Goal: Task Accomplishment & Management: Manage account settings

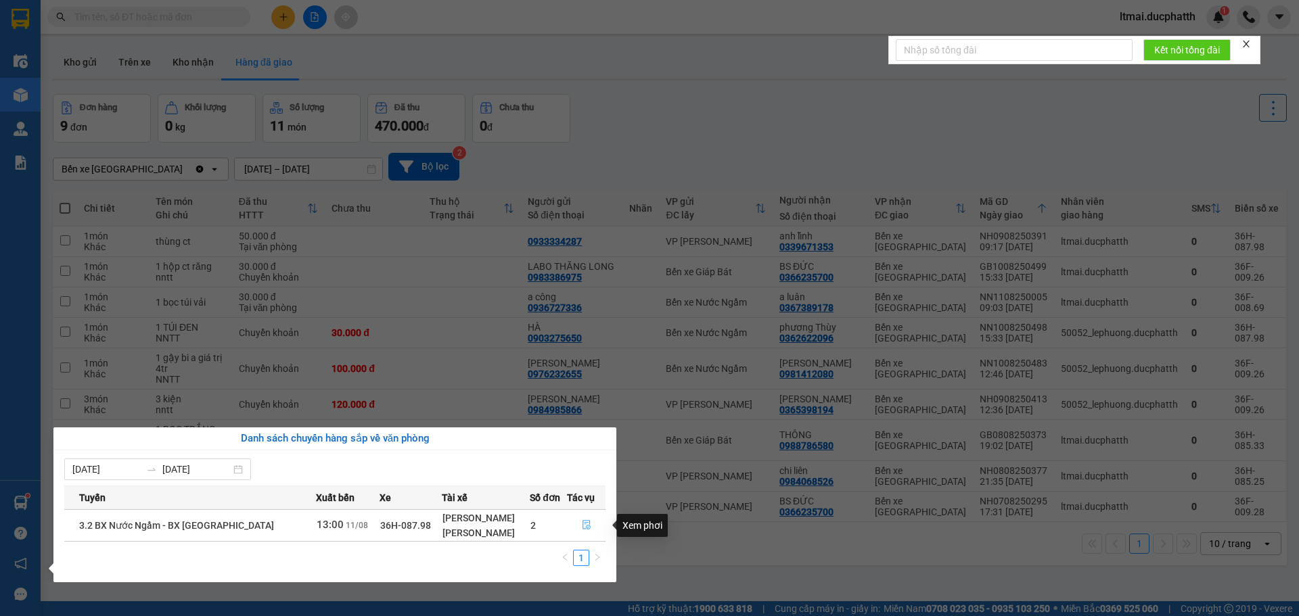
click at [585, 526] on icon "file-done" at bounding box center [586, 524] width 9 height 9
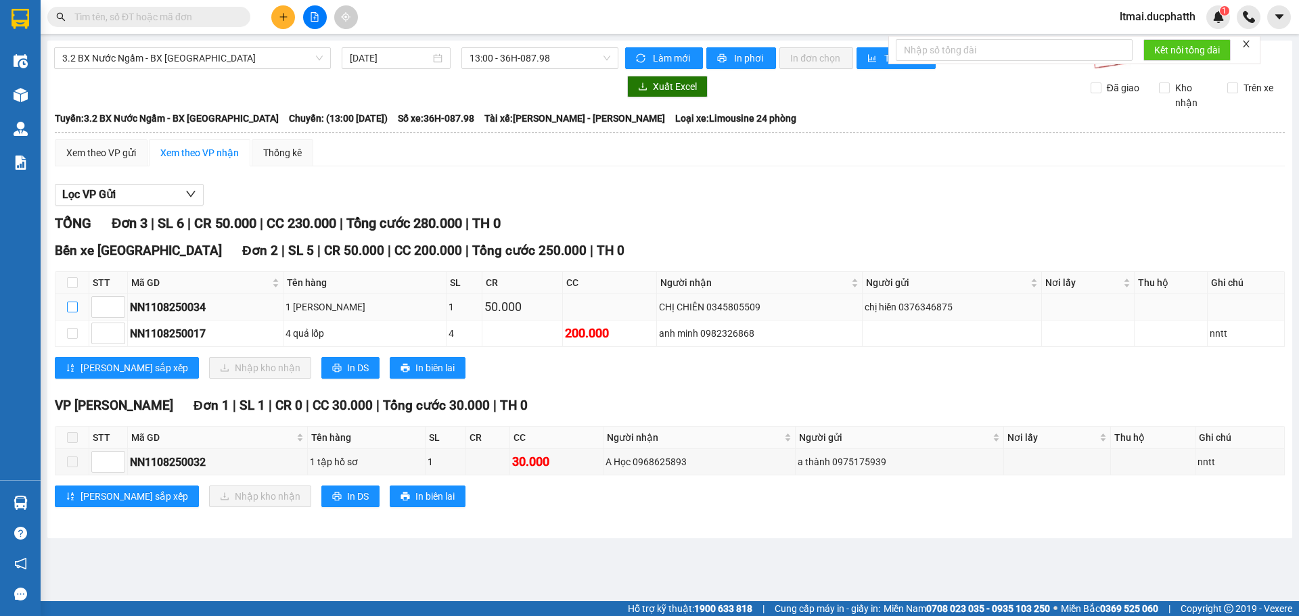
click at [71, 307] on input "checkbox" at bounding box center [72, 307] width 11 height 11
checkbox input "true"
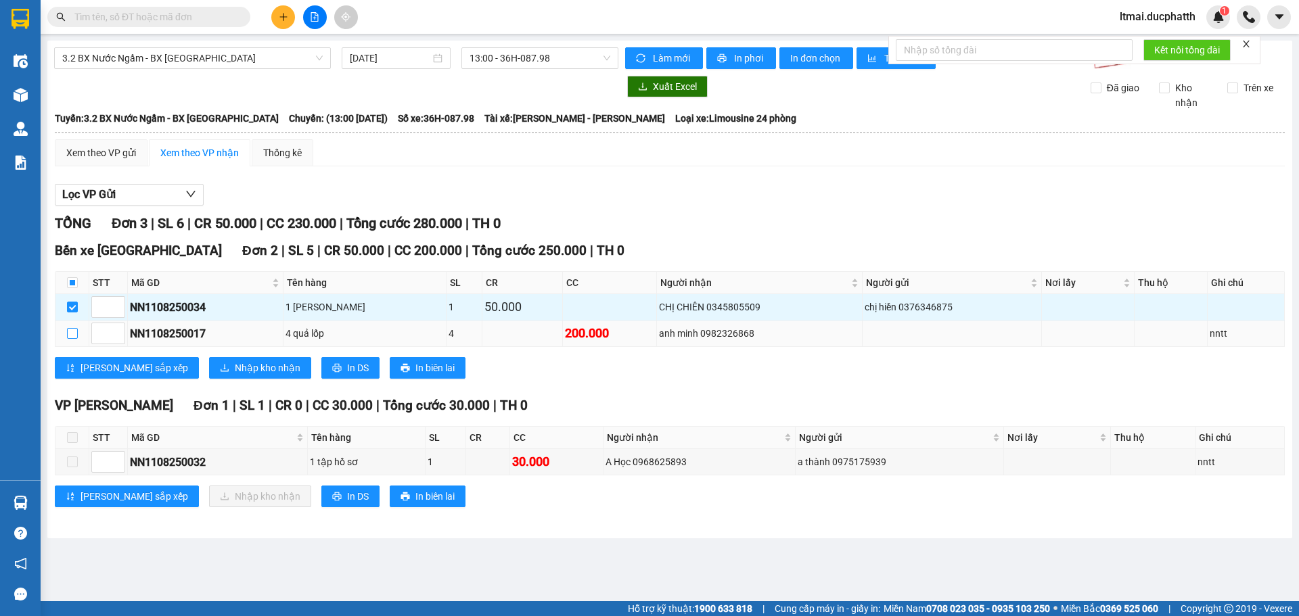
click at [74, 332] on input "checkbox" at bounding box center [72, 333] width 11 height 11
checkbox input "true"
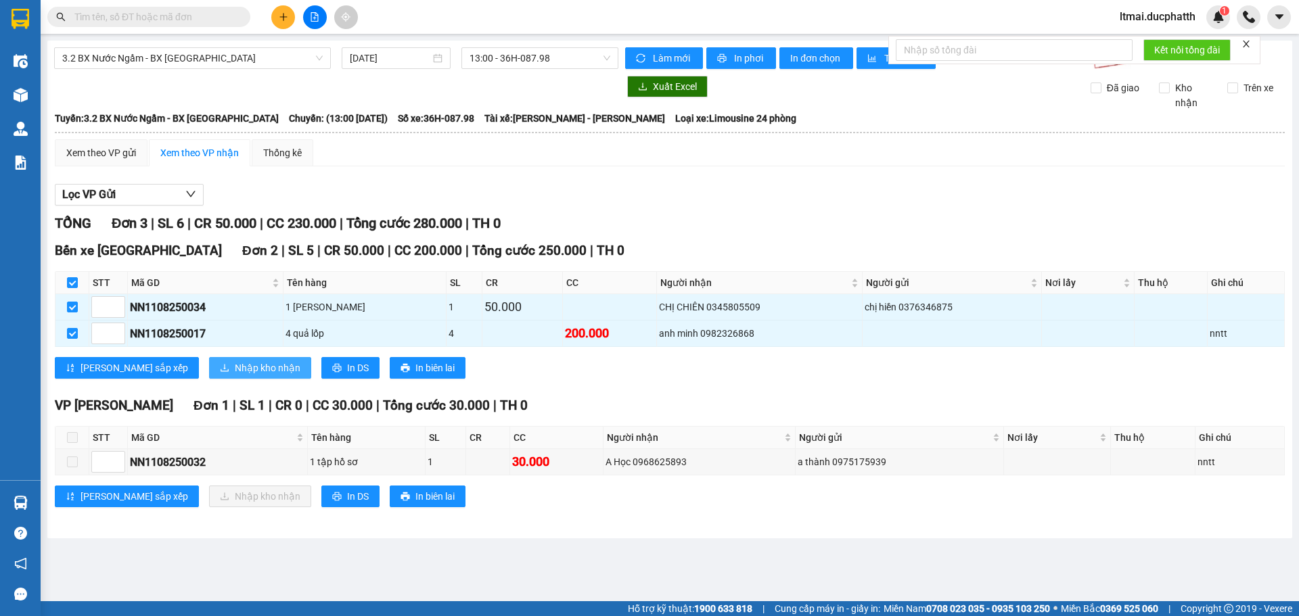
click at [235, 365] on span "Nhập kho nhận" at bounding box center [268, 368] width 66 height 15
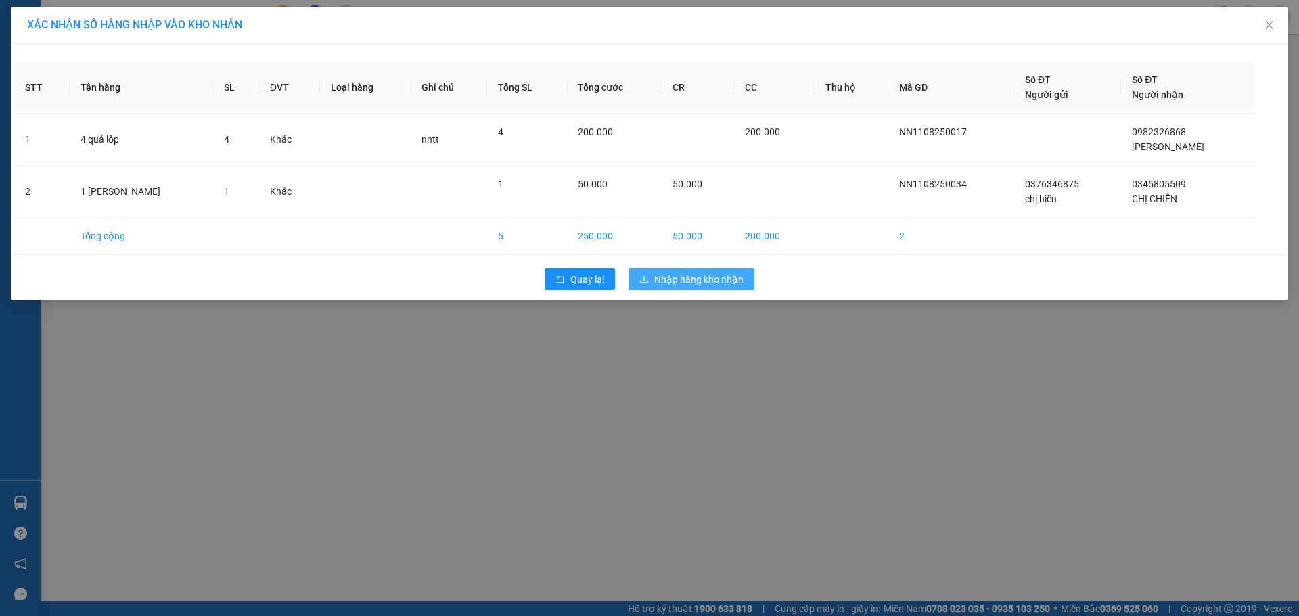
click at [708, 278] on span "Nhập hàng kho nhận" at bounding box center [698, 279] width 89 height 15
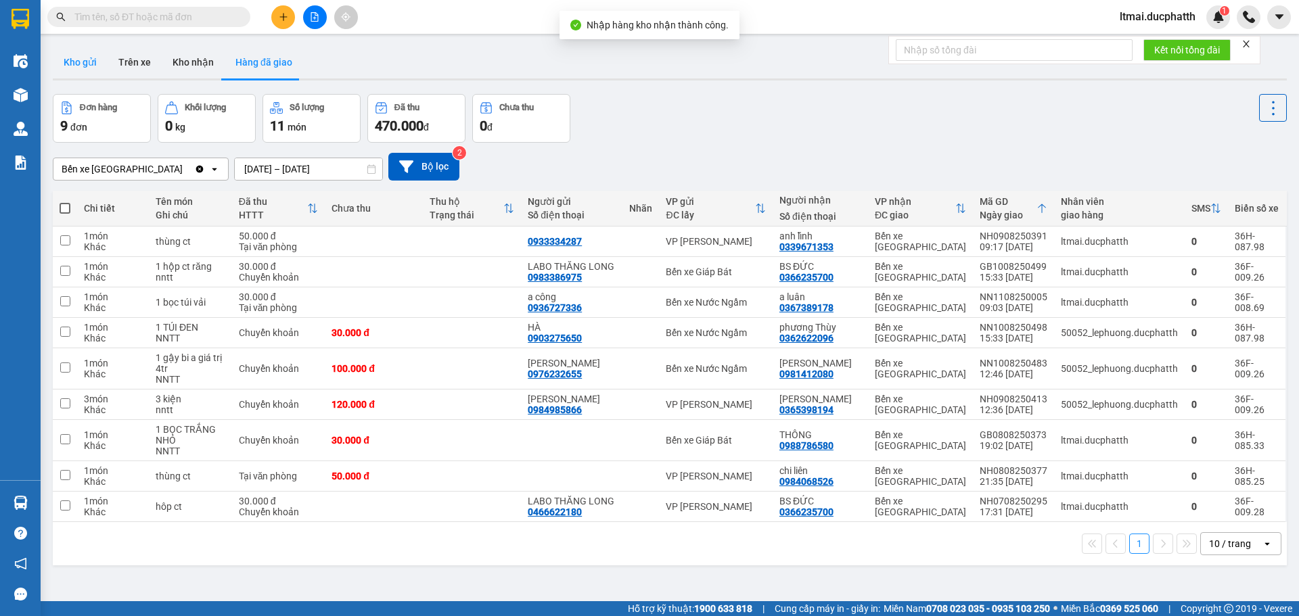
click at [93, 60] on button "Kho gửi" at bounding box center [80, 62] width 55 height 32
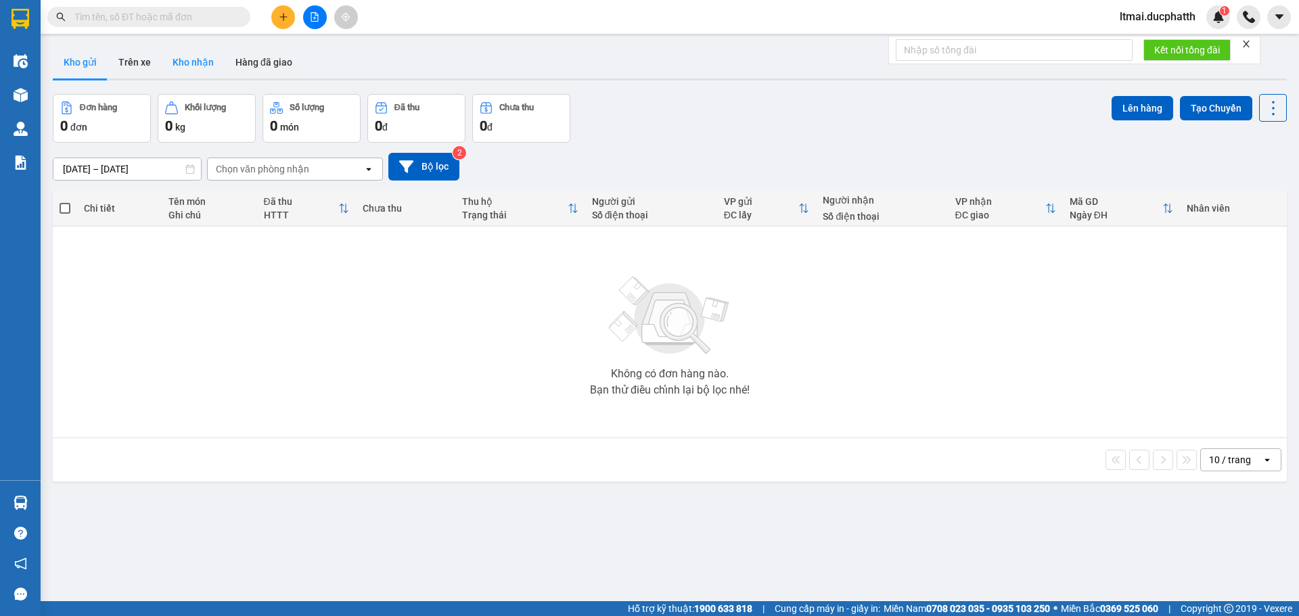
click at [196, 64] on button "Kho nhận" at bounding box center [193, 62] width 63 height 32
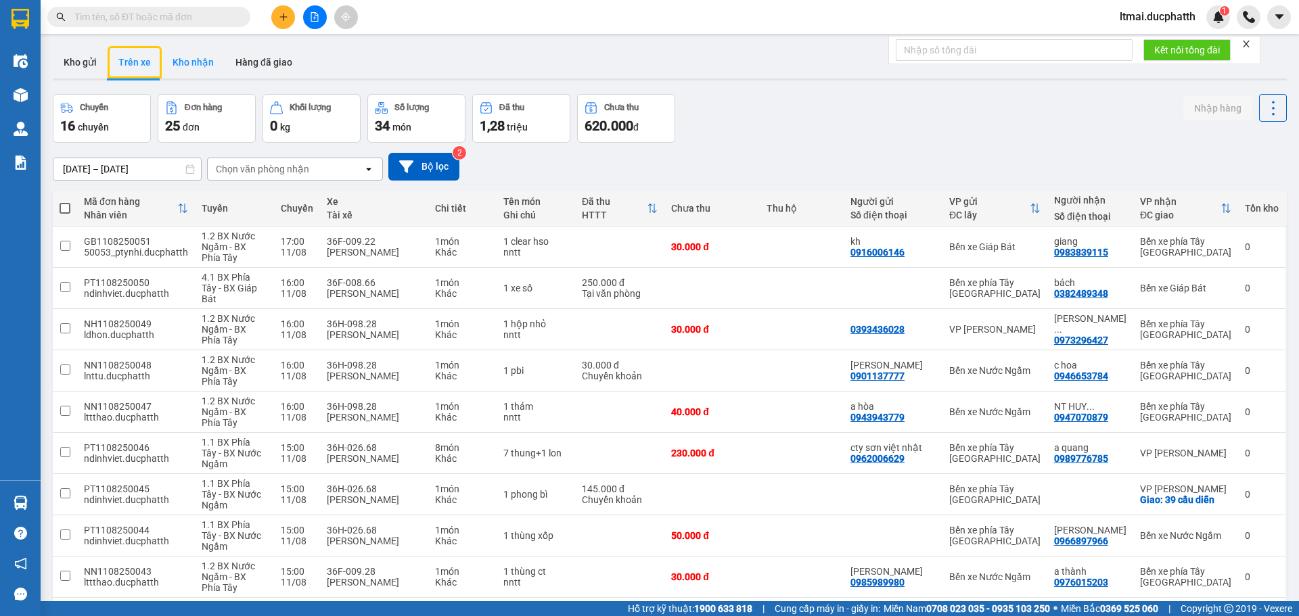
click at [183, 61] on button "Kho nhận" at bounding box center [193, 62] width 63 height 32
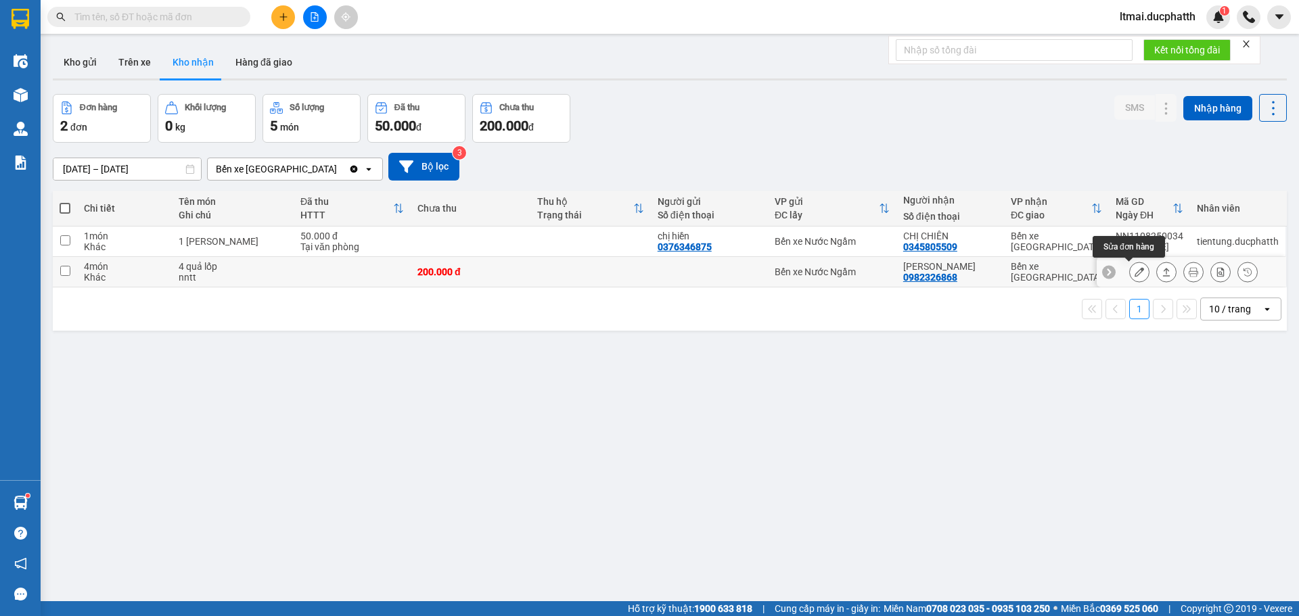
click at [1134, 269] on icon at bounding box center [1138, 271] width 9 height 9
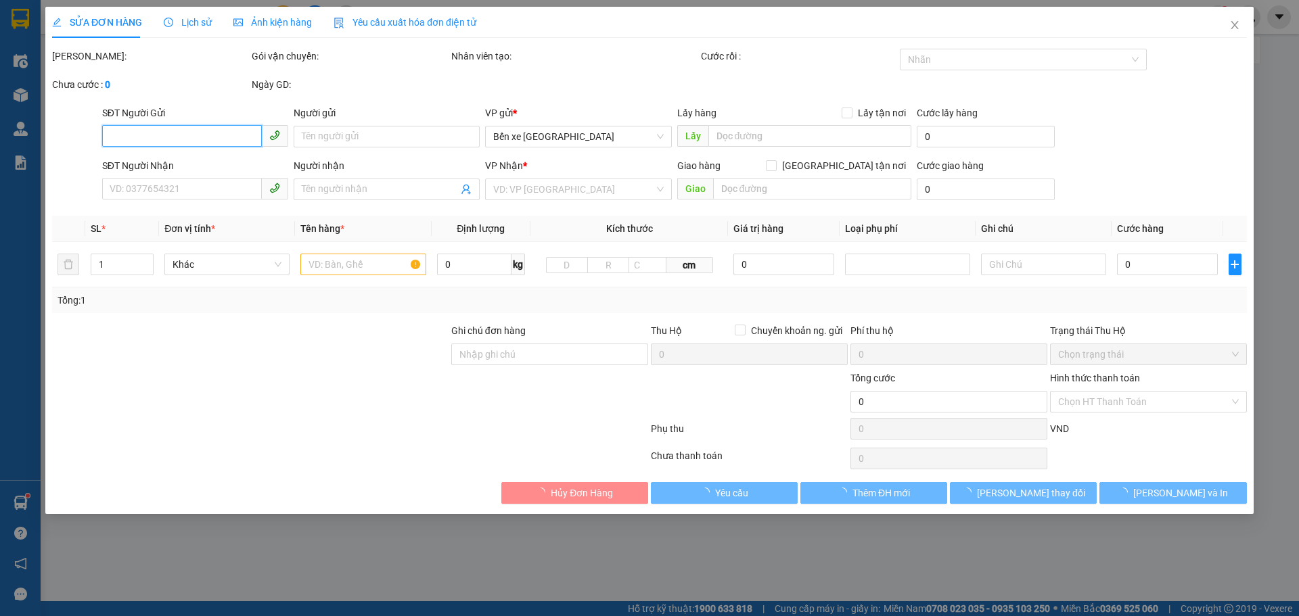
type input "0982326868"
type input "[PERSON_NAME]"
type input "200.000"
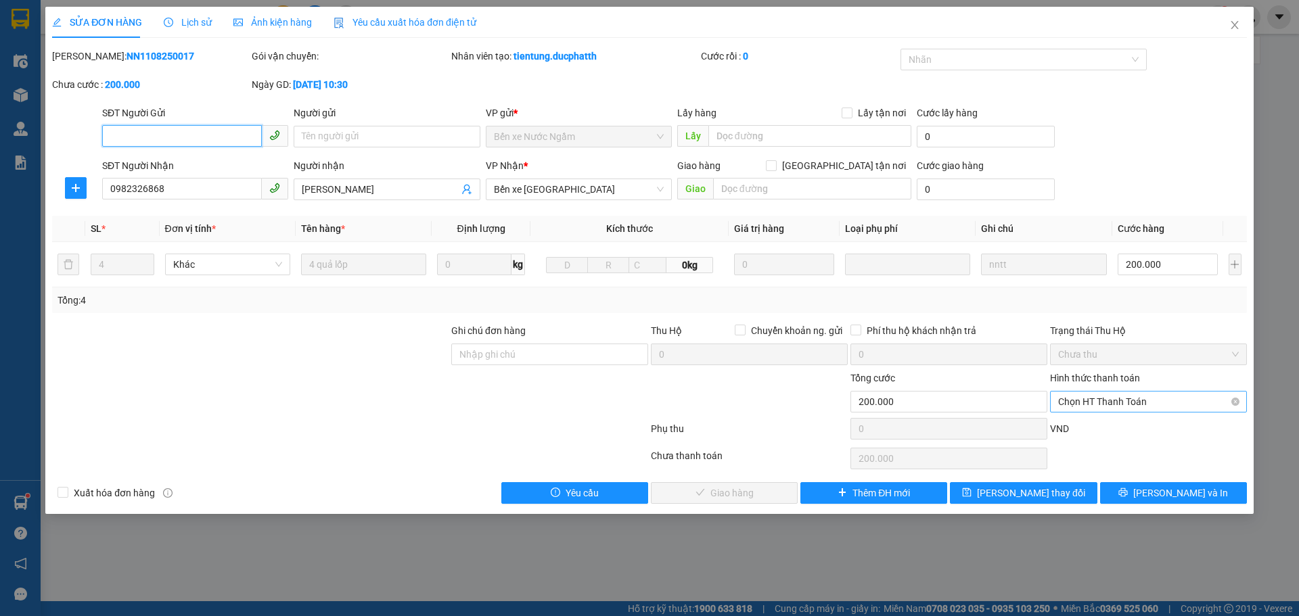
click at [1092, 399] on span "Chọn HT Thanh Toán" at bounding box center [1148, 402] width 181 height 20
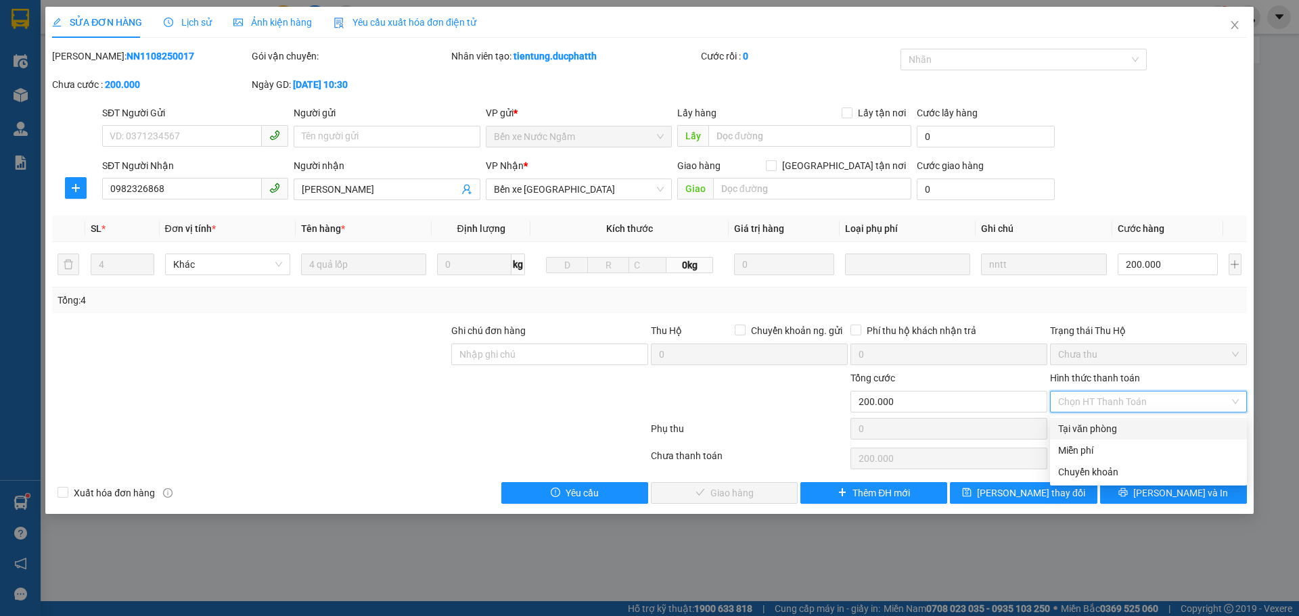
click at [1067, 421] on div "Tại văn phòng" at bounding box center [1148, 428] width 181 height 15
type input "0"
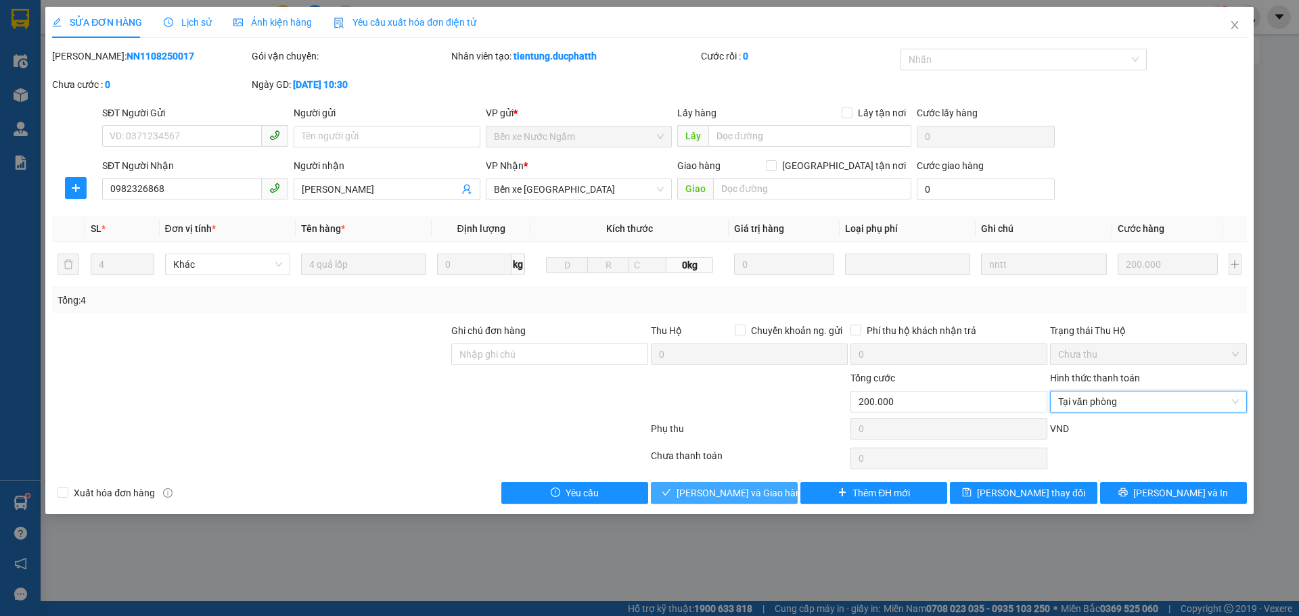
click at [718, 500] on span "[PERSON_NAME] và Giao hàng" at bounding box center [741, 493] width 130 height 15
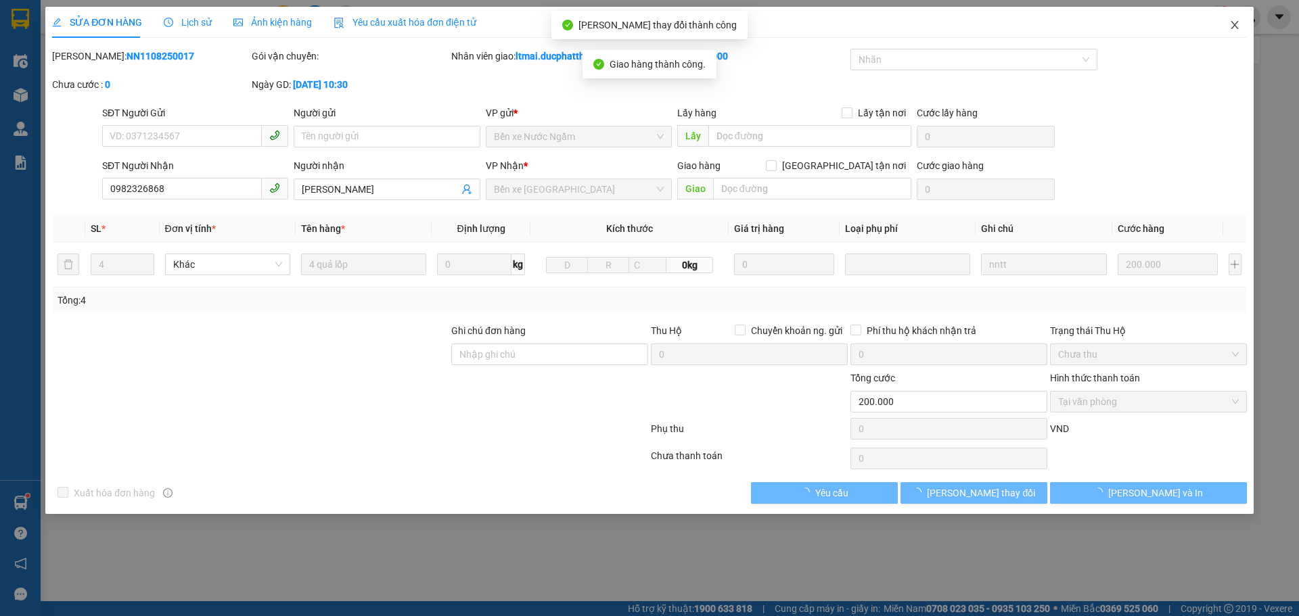
click at [1232, 25] on icon "close" at bounding box center [1234, 25] width 11 height 11
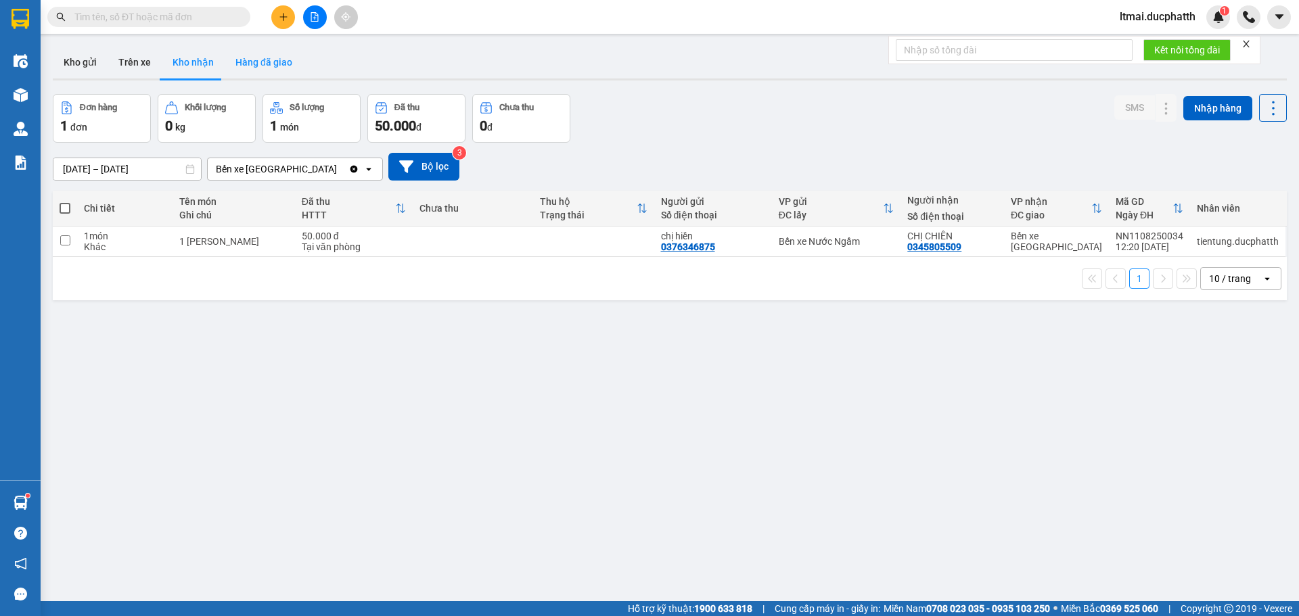
click at [244, 66] on button "Hàng đã giao" at bounding box center [264, 62] width 78 height 32
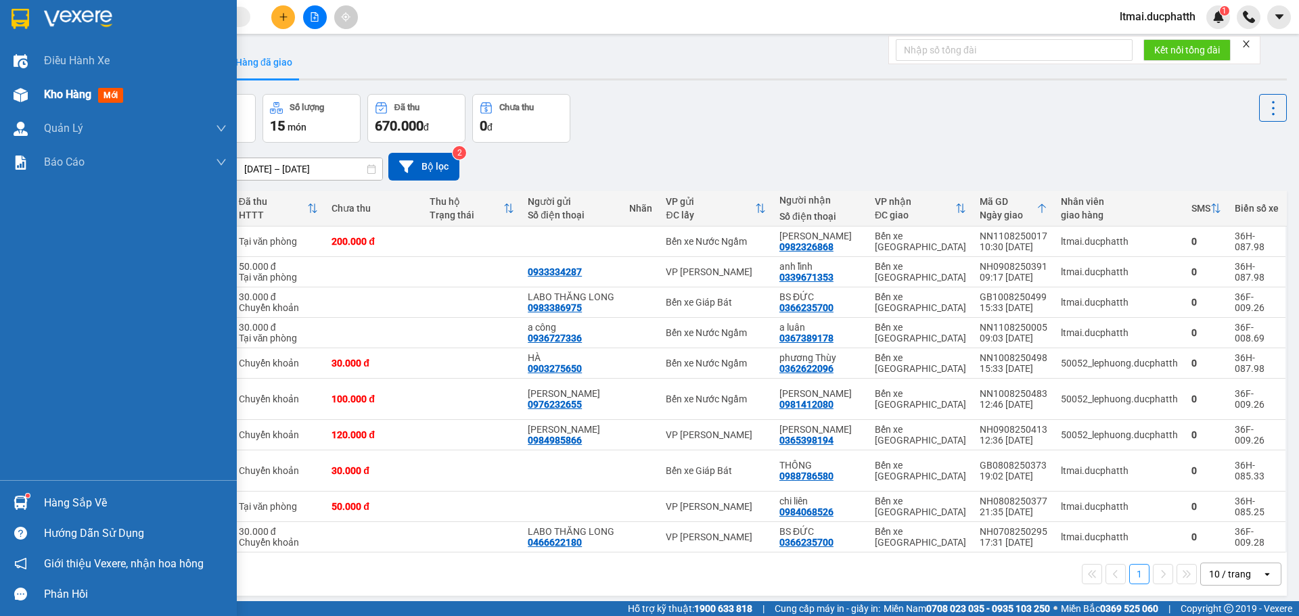
click at [30, 89] on div at bounding box center [21, 95] width 24 height 24
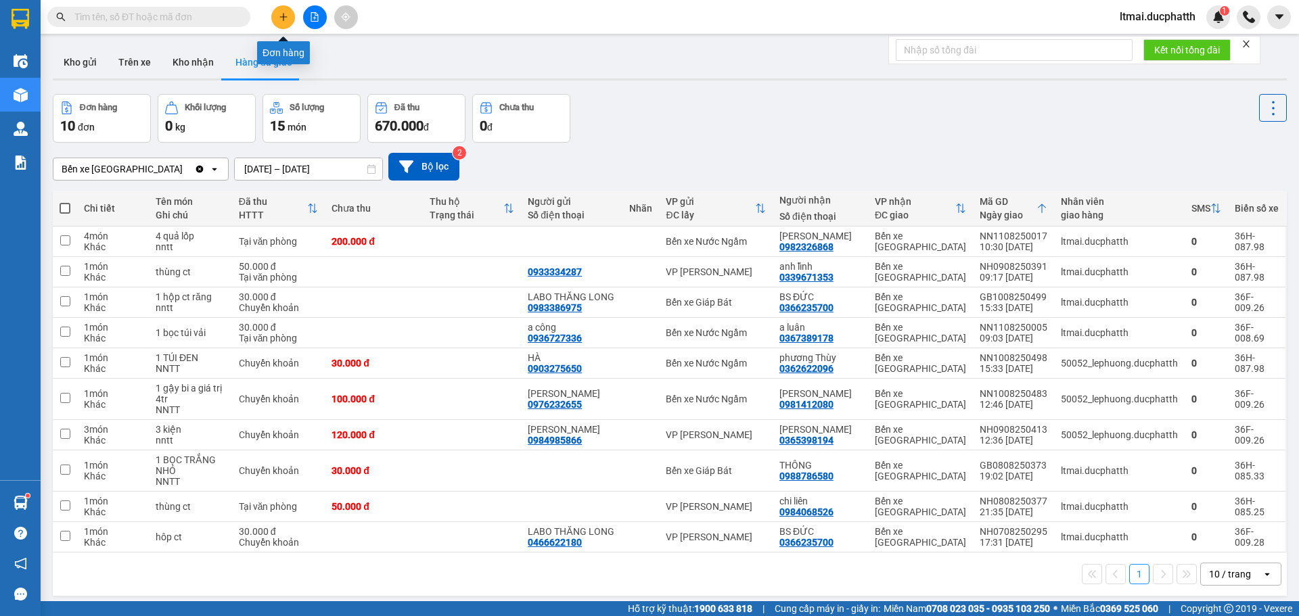
click at [279, 17] on icon "plus" at bounding box center [283, 16] width 9 height 9
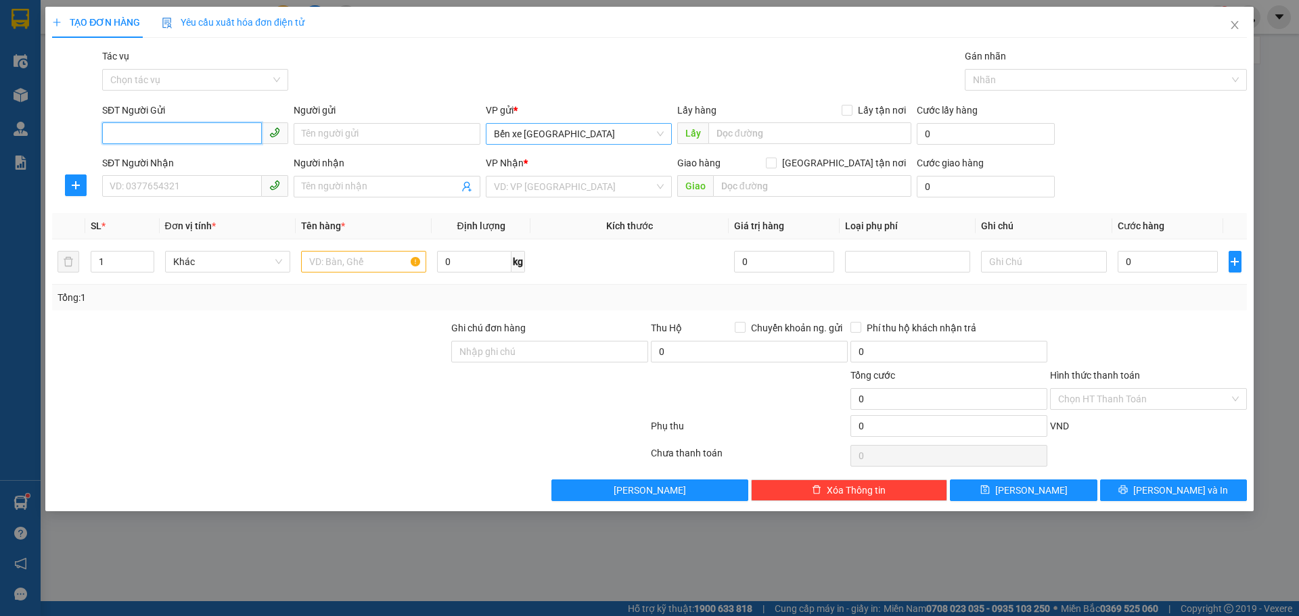
click at [603, 133] on span "Bến xe [GEOGRAPHIC_DATA]" at bounding box center [579, 134] width 170 height 20
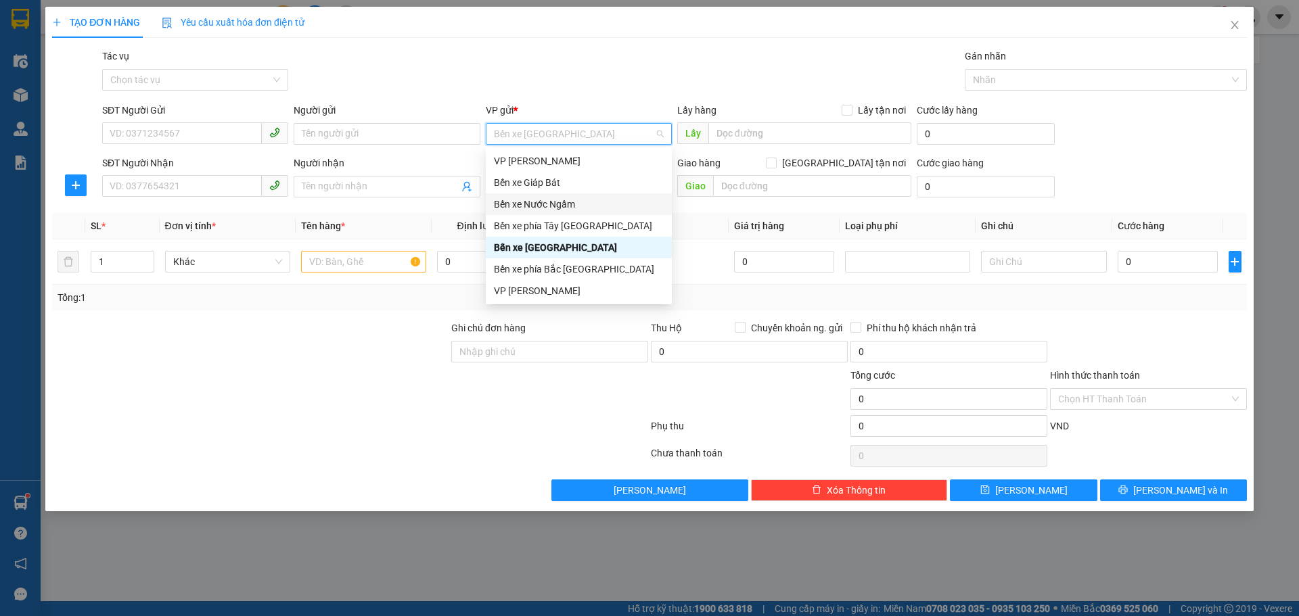
click at [538, 201] on div "Bến xe Nước Ngầm" at bounding box center [579, 204] width 170 height 15
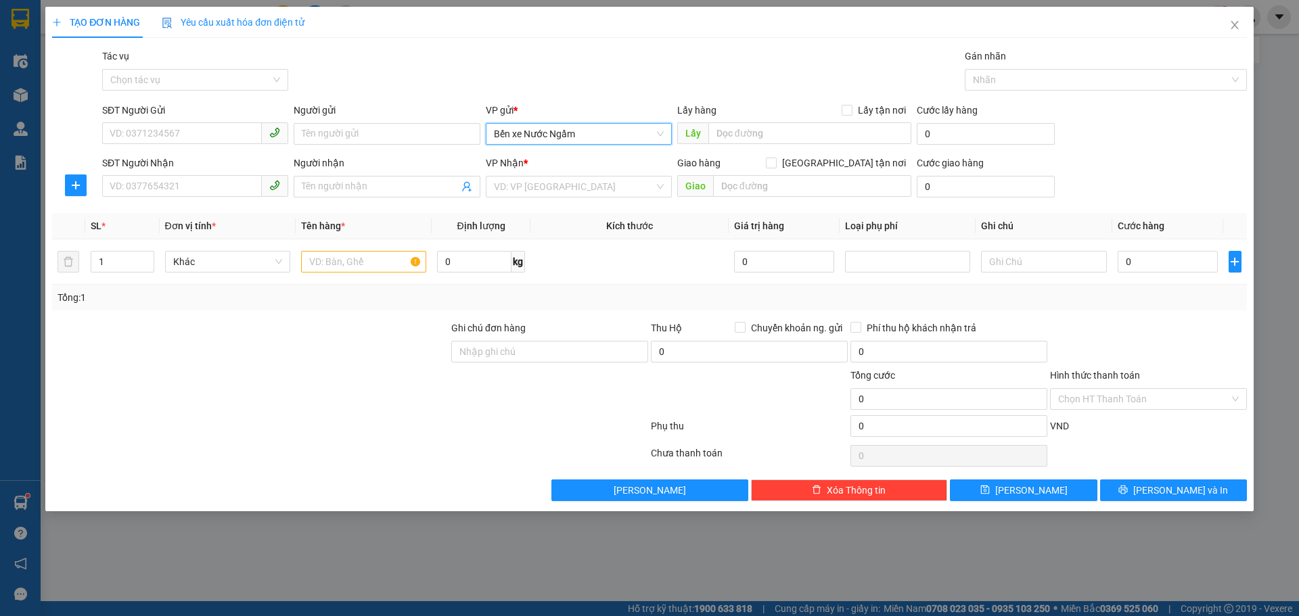
click at [542, 128] on span "Bến xe Nước Ngầm" at bounding box center [579, 134] width 170 height 20
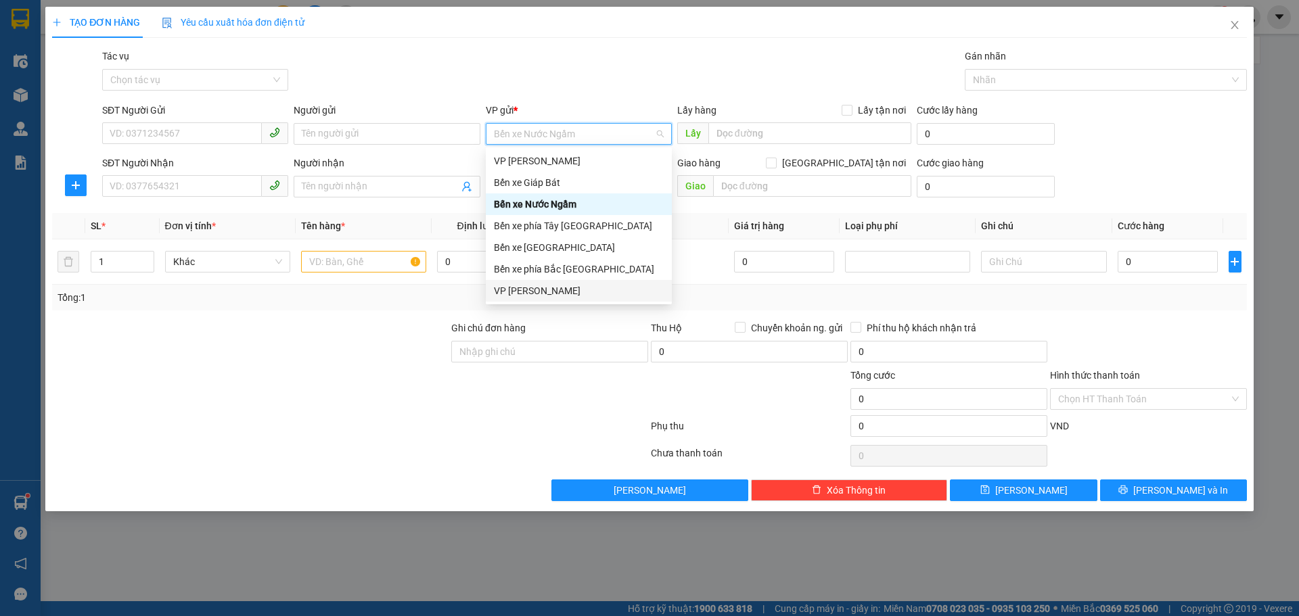
click at [530, 289] on div "VP [PERSON_NAME]" at bounding box center [579, 290] width 170 height 15
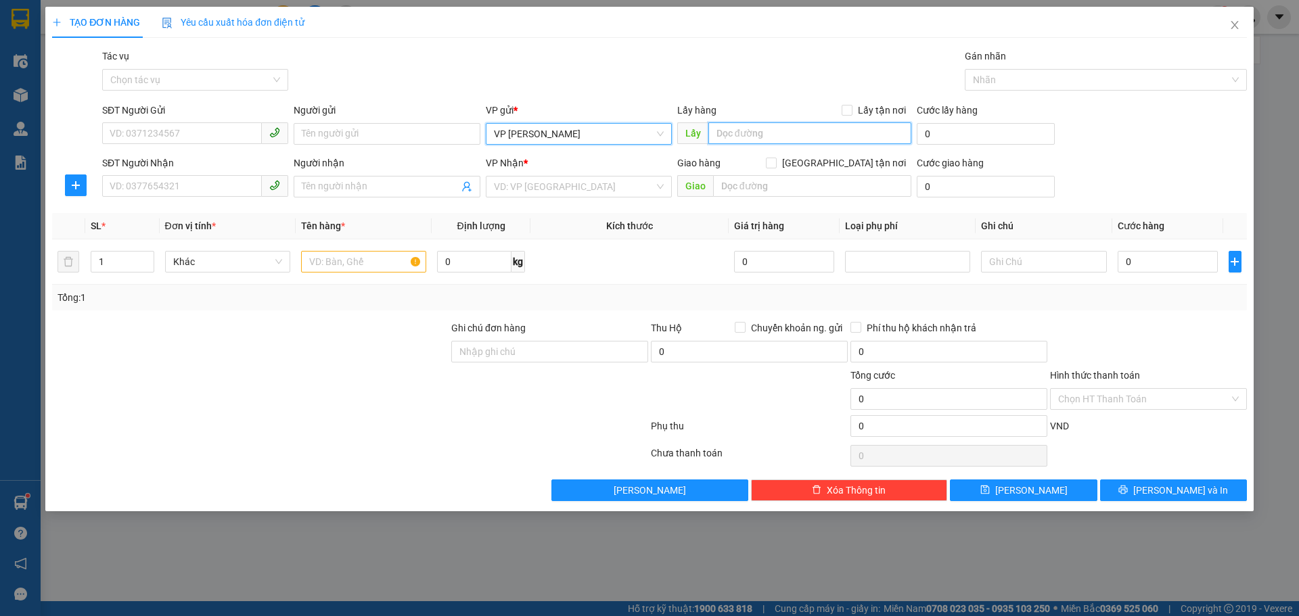
click at [738, 138] on input "text" at bounding box center [809, 133] width 203 height 22
paste input "ngõ 148 [PERSON_NAME]"
type input "ngõ 148 [PERSON_NAME]"
click at [849, 109] on input "Lấy tận nơi" at bounding box center [845, 109] width 9 height 9
checkbox input "true"
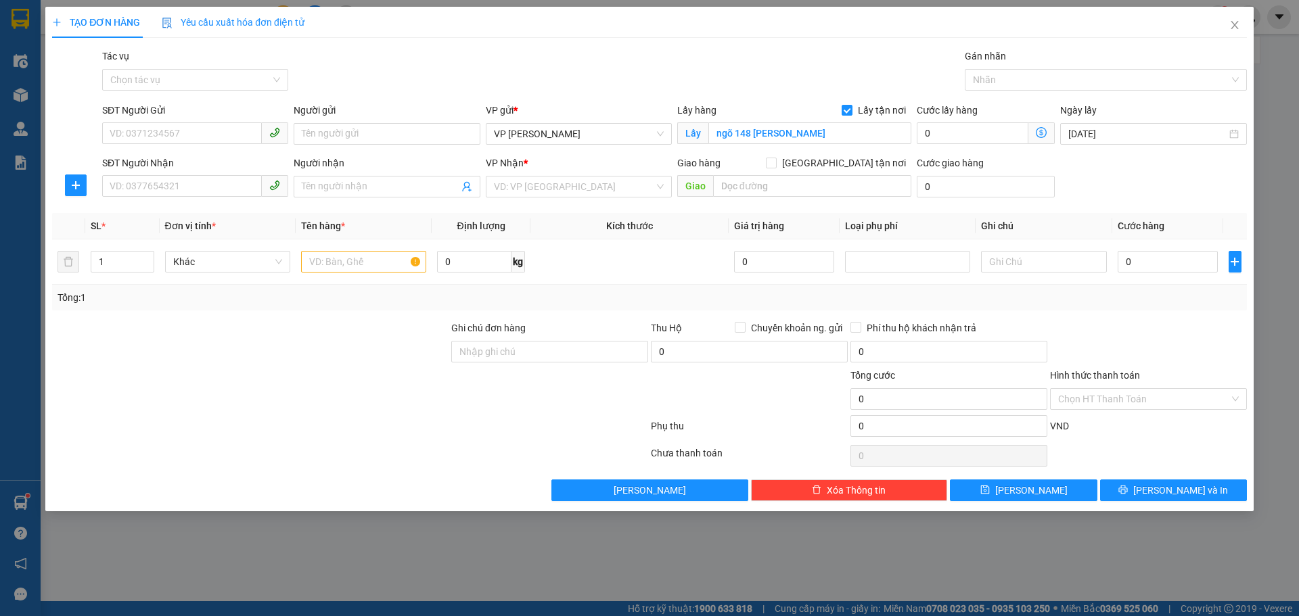
click at [1040, 133] on icon "dollar-circle" at bounding box center [1041, 132] width 11 height 11
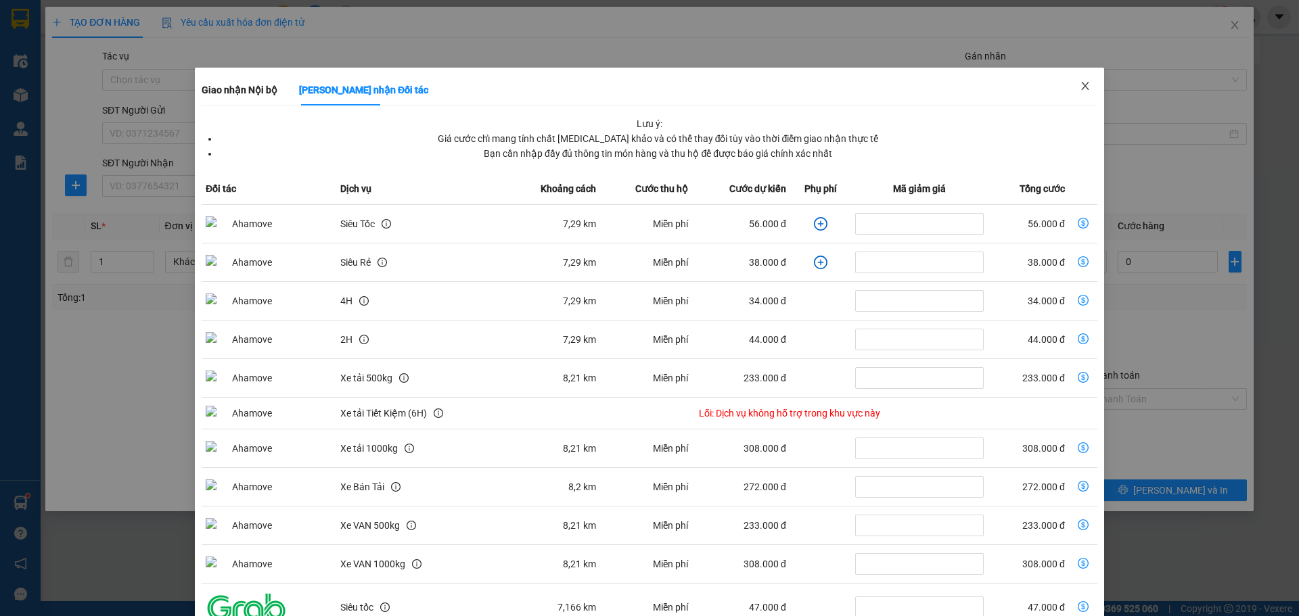
click at [1080, 87] on icon "close" at bounding box center [1085, 85] width 11 height 11
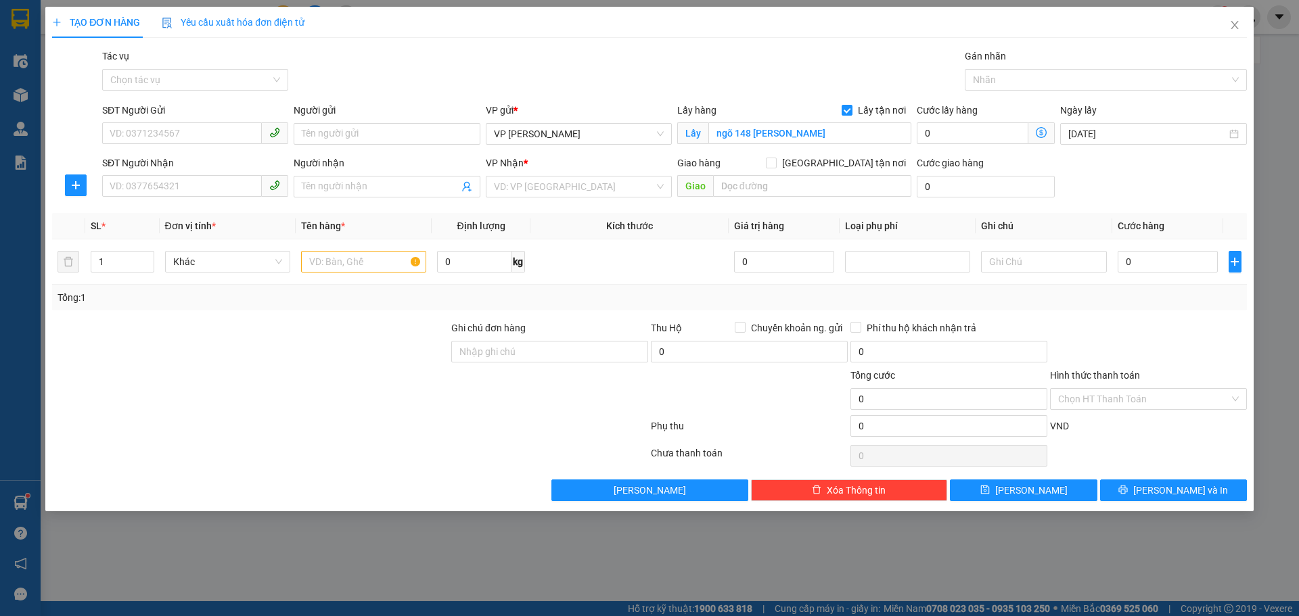
click at [1042, 133] on icon "dollar-circle" at bounding box center [1041, 132] width 11 height 11
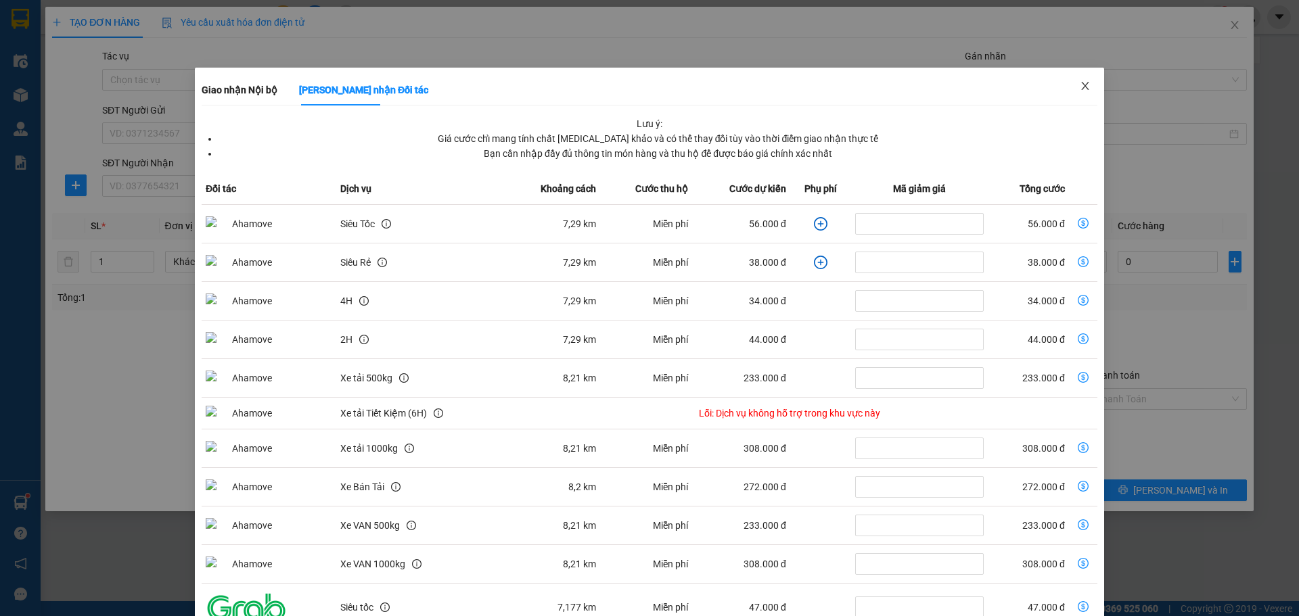
click at [1080, 85] on icon "close" at bounding box center [1085, 85] width 11 height 11
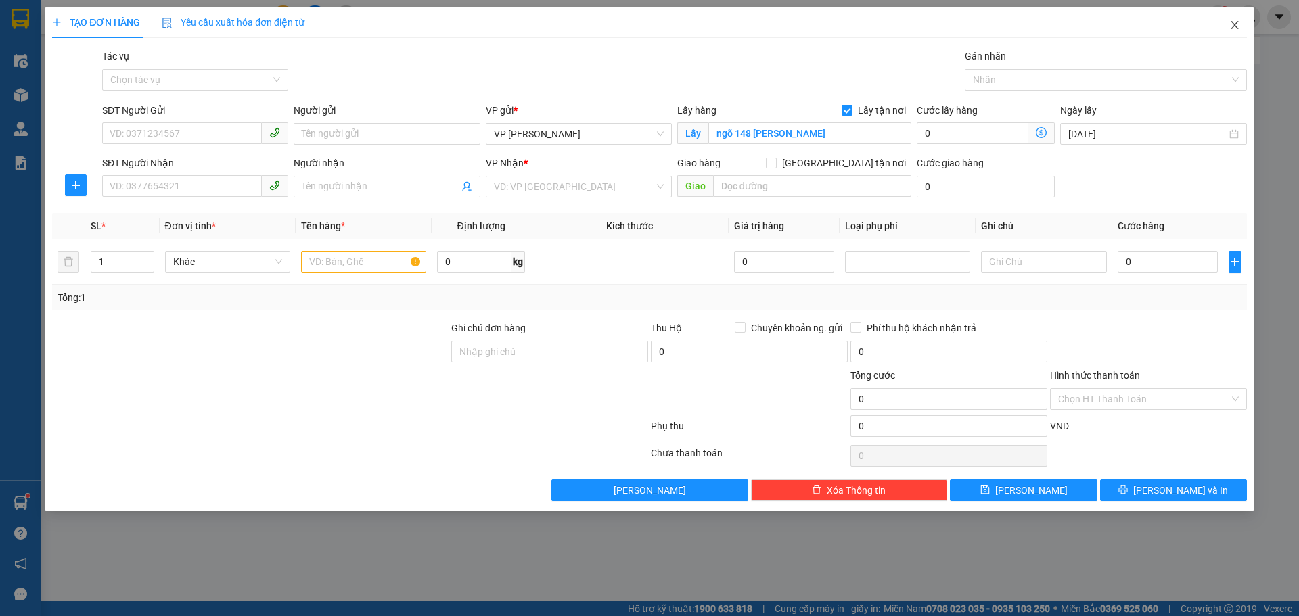
click at [1235, 24] on icon "close" at bounding box center [1234, 25] width 11 height 11
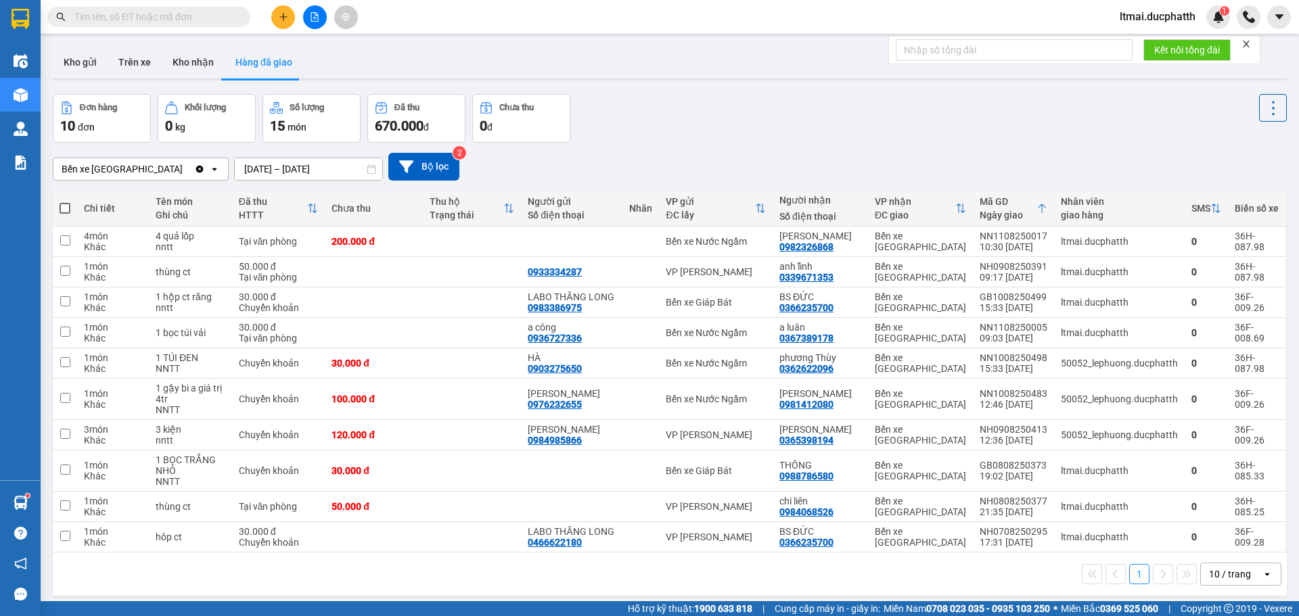
click at [289, 11] on button at bounding box center [283, 17] width 24 height 24
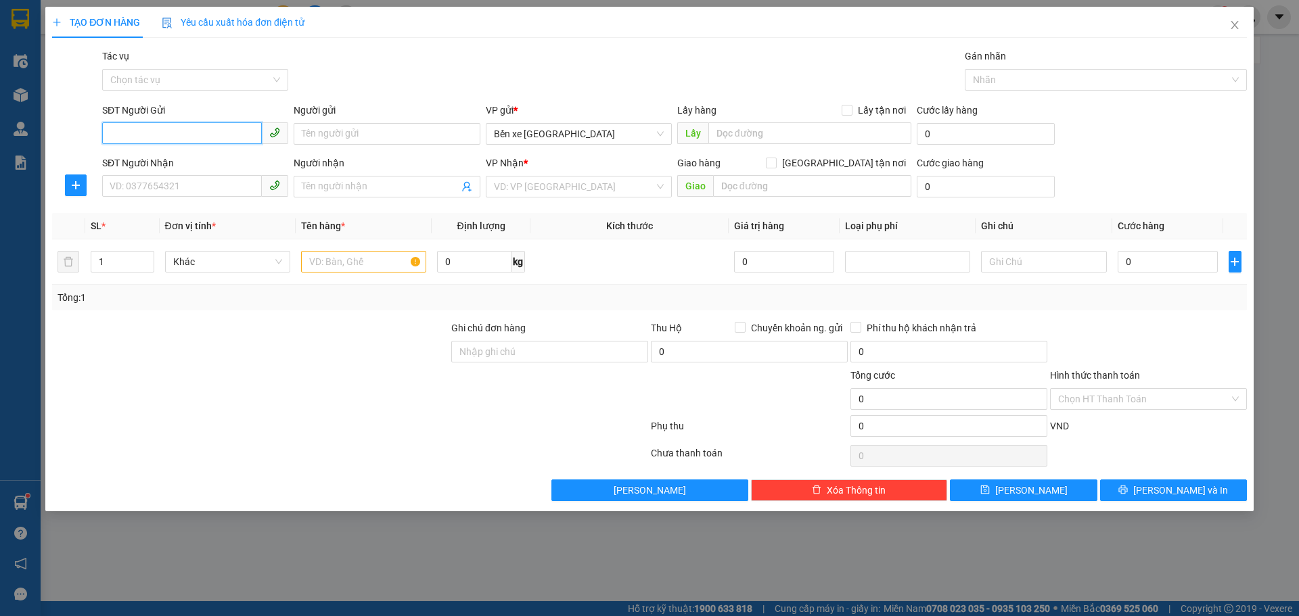
click at [214, 131] on input "SĐT Người Gửi" at bounding box center [182, 133] width 160 height 22
type input "0367113222"
click at [446, 133] on input "Người gửi" at bounding box center [387, 134] width 186 height 22
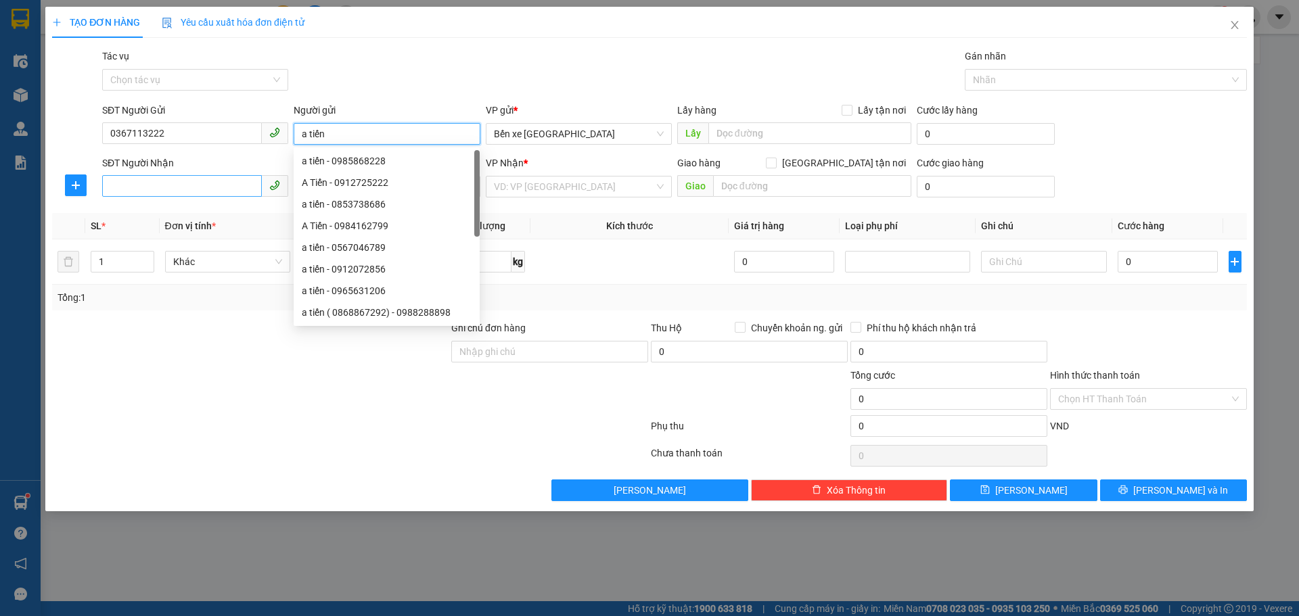
type input "a tiến"
click at [189, 185] on input "SĐT Người Nhận" at bounding box center [182, 186] width 160 height 22
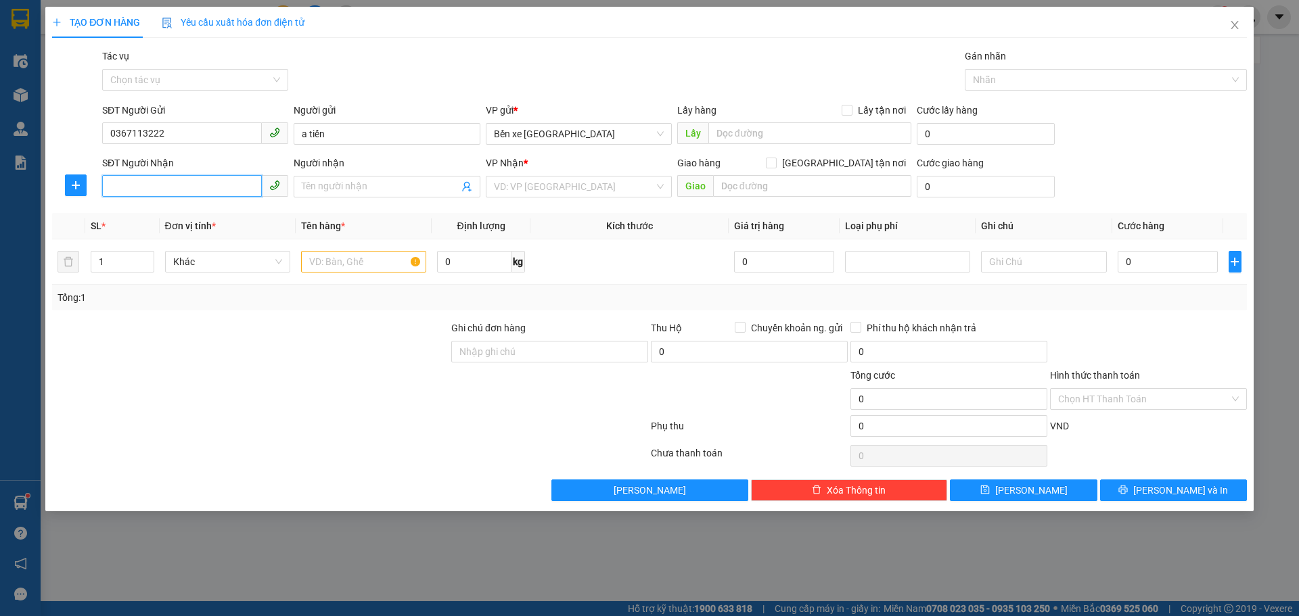
click at [180, 193] on input "SĐT Người Nhận" at bounding box center [182, 186] width 160 height 22
click at [310, 354] on div at bounding box center [250, 344] width 399 height 47
click at [139, 191] on input "SĐT Người Nhận" at bounding box center [182, 186] width 160 height 22
type input "0963022922"
click at [340, 185] on input "Người nhận" at bounding box center [380, 186] width 156 height 15
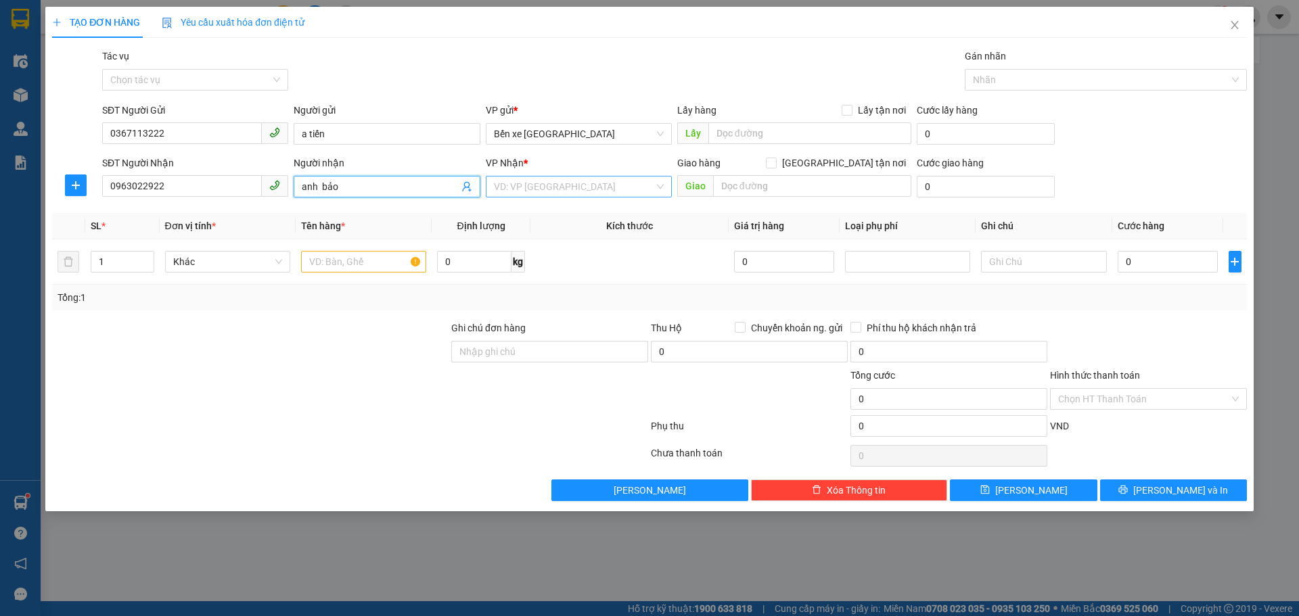
click at [549, 176] on div "VD: VP [GEOGRAPHIC_DATA]" at bounding box center [579, 187] width 186 height 22
type input "anh bảo"
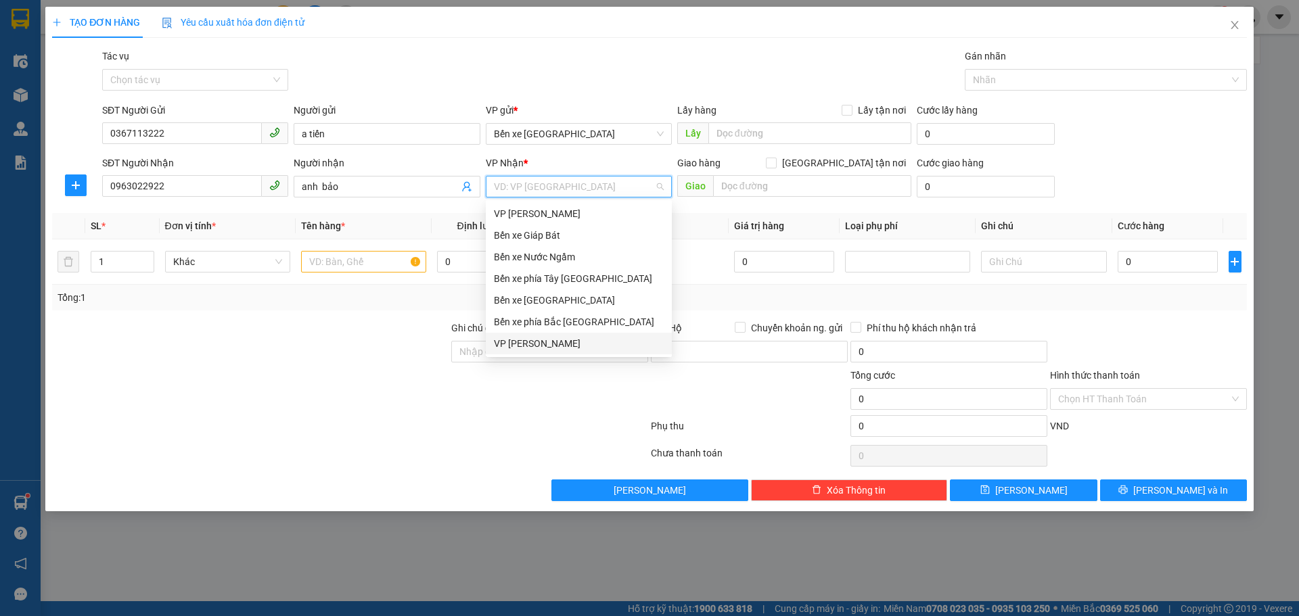
click at [527, 339] on div "VP [PERSON_NAME]" at bounding box center [579, 343] width 170 height 15
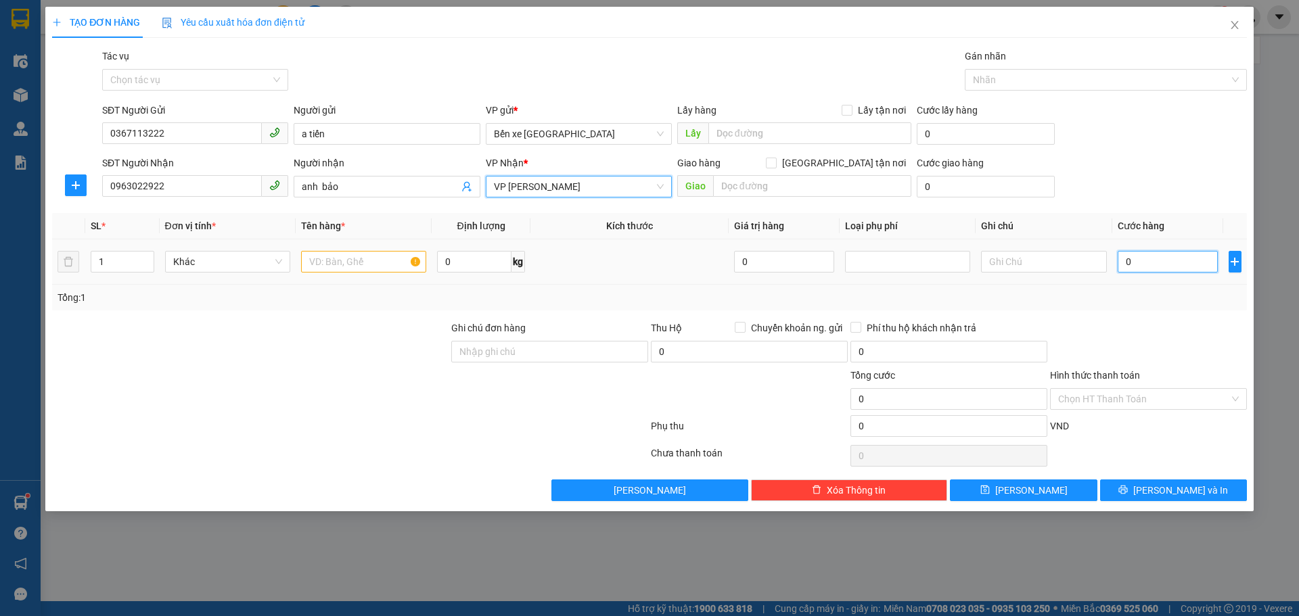
click at [1139, 257] on input "0" at bounding box center [1167, 262] width 101 height 22
type input "3"
type input "30"
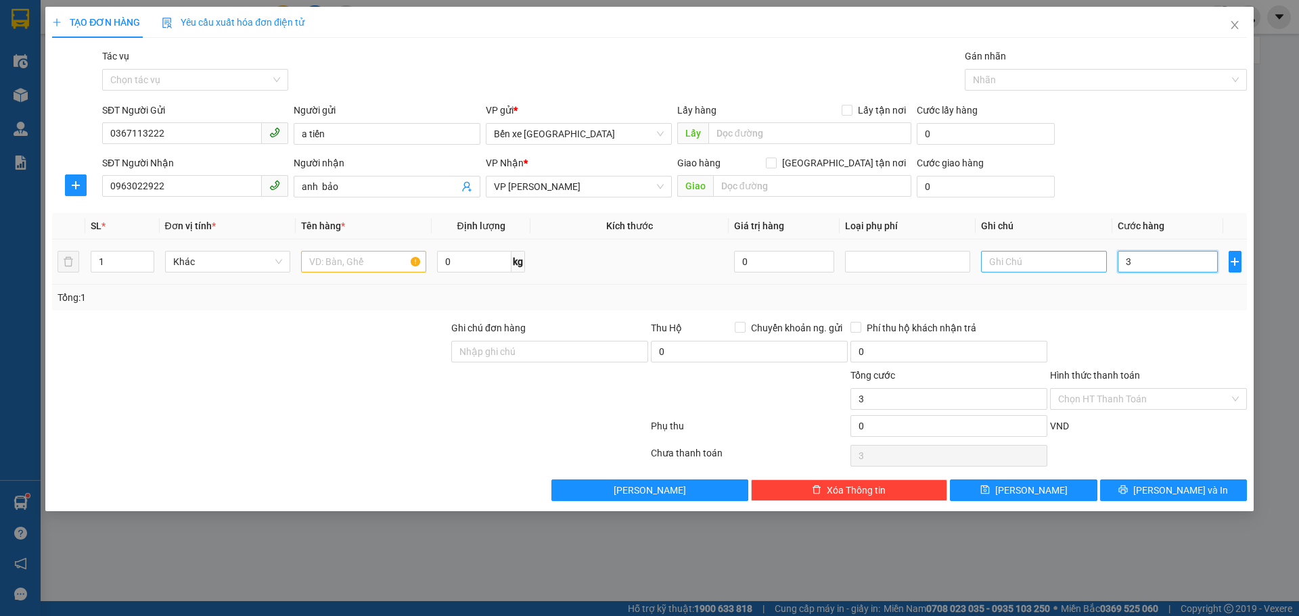
type input "30"
type input "30.000"
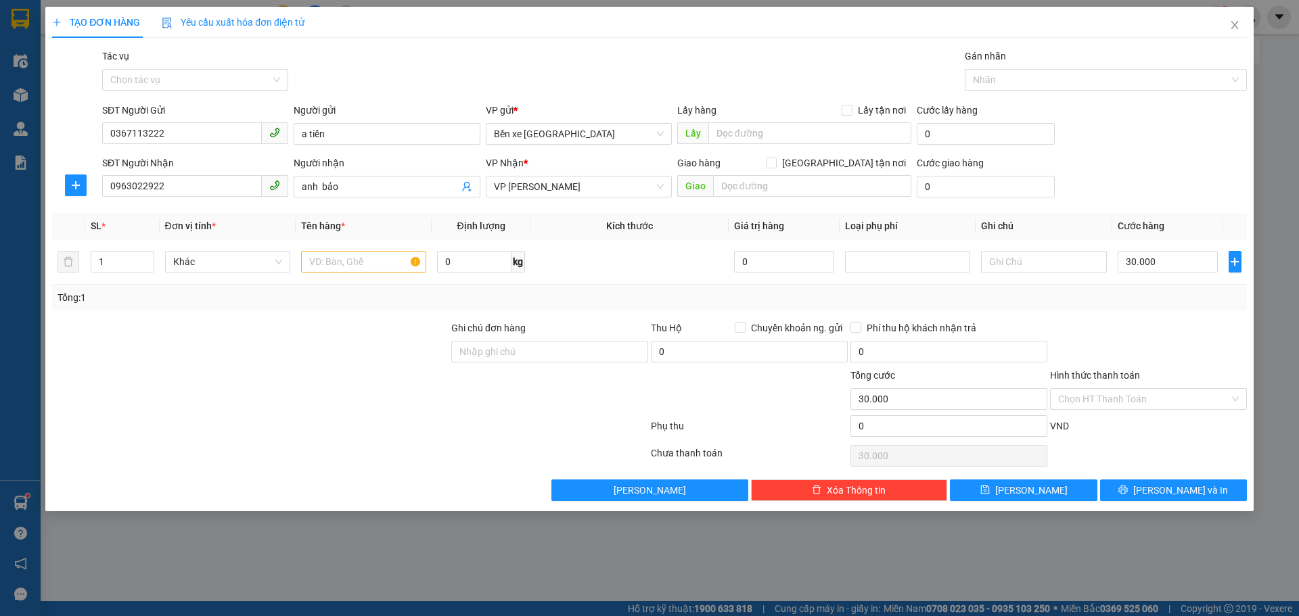
click at [1091, 317] on div "Transit Pickup Surcharge Ids Transit Deliver Surcharge Ids Transit Deliver Surc…" at bounding box center [649, 275] width 1195 height 453
click at [1098, 400] on input "Hình thức thanh toán" at bounding box center [1143, 399] width 171 height 20
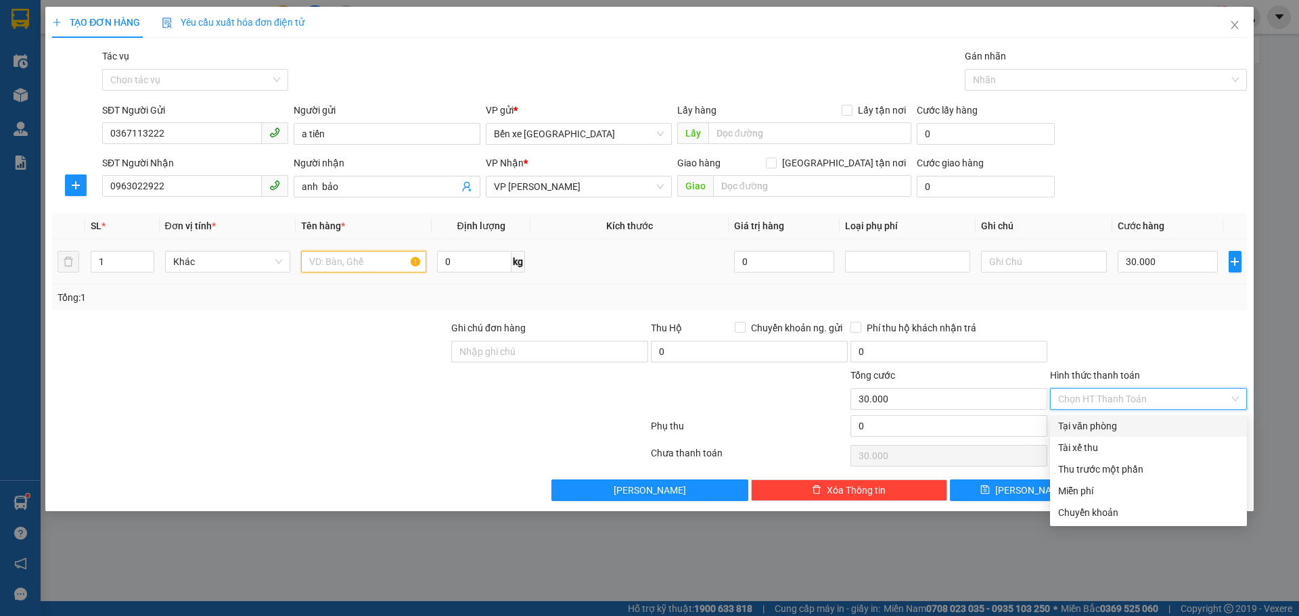
click at [358, 260] on input "text" at bounding box center [363, 262] width 125 height 22
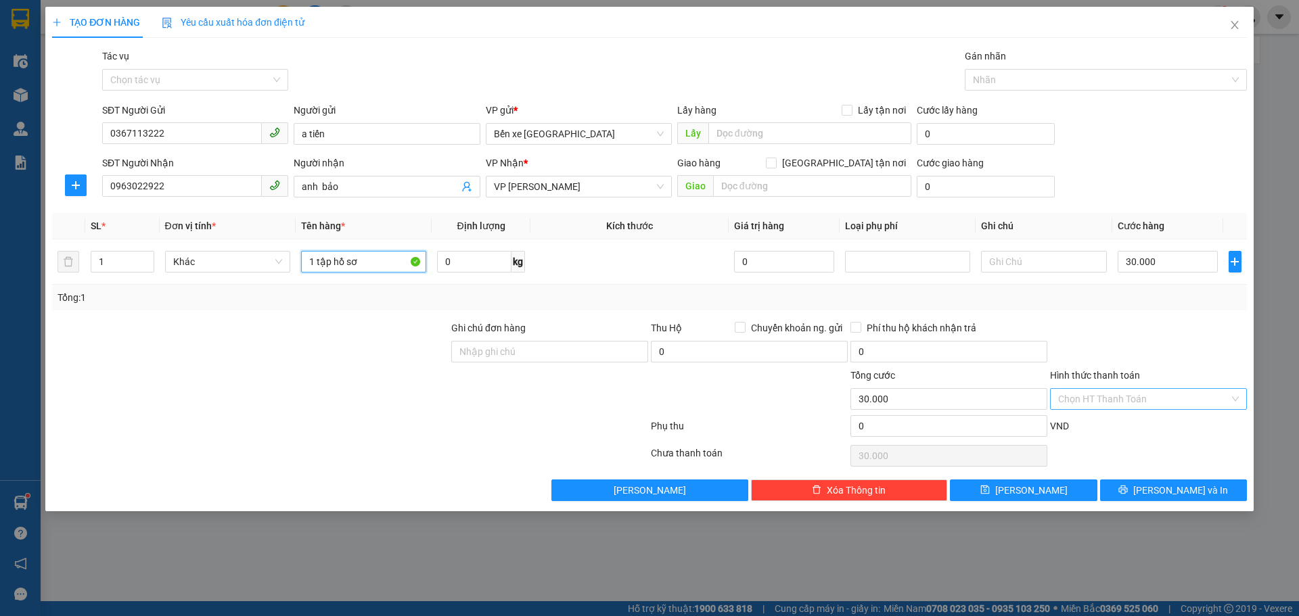
type input "1 tập hồ sơ"
click at [1156, 404] on input "Hình thức thanh toán" at bounding box center [1143, 399] width 171 height 20
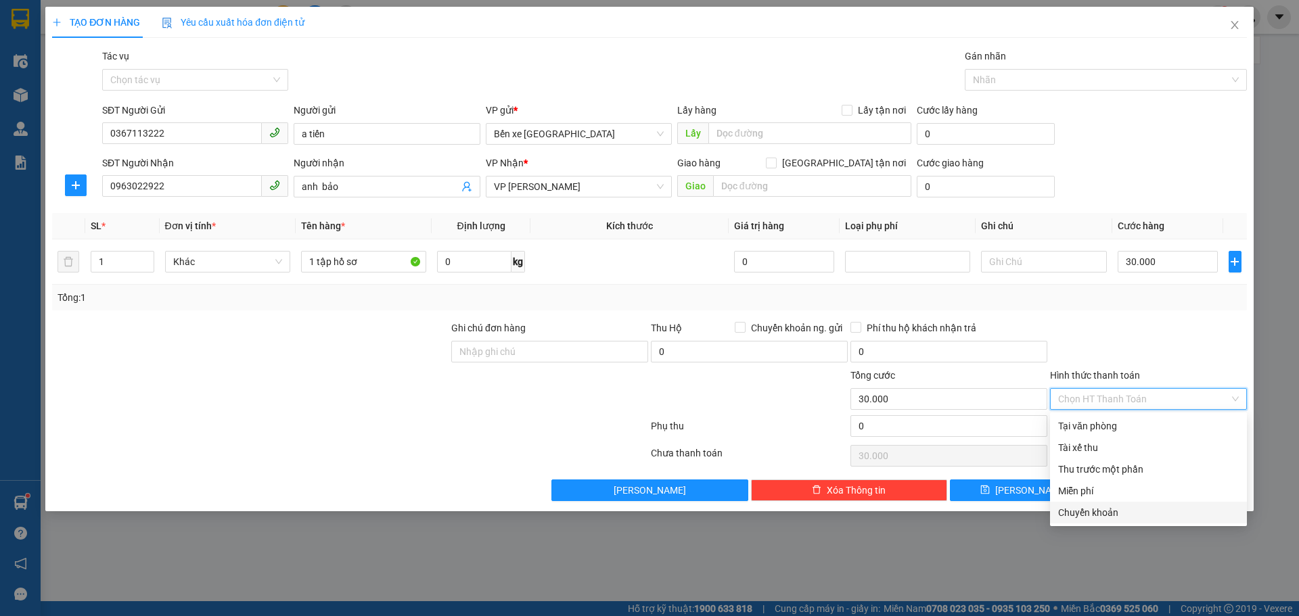
click at [1082, 517] on div "Chuyển khoản" at bounding box center [1148, 512] width 181 height 15
type input "0"
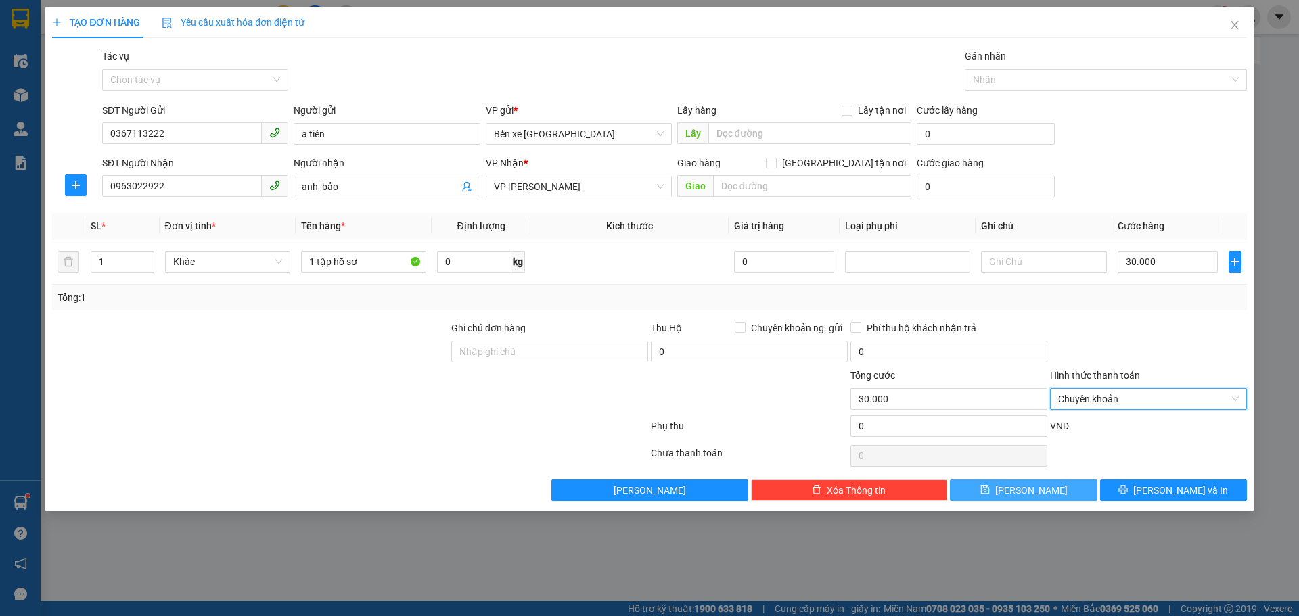
click at [1036, 488] on span "[PERSON_NAME]" at bounding box center [1031, 490] width 72 height 15
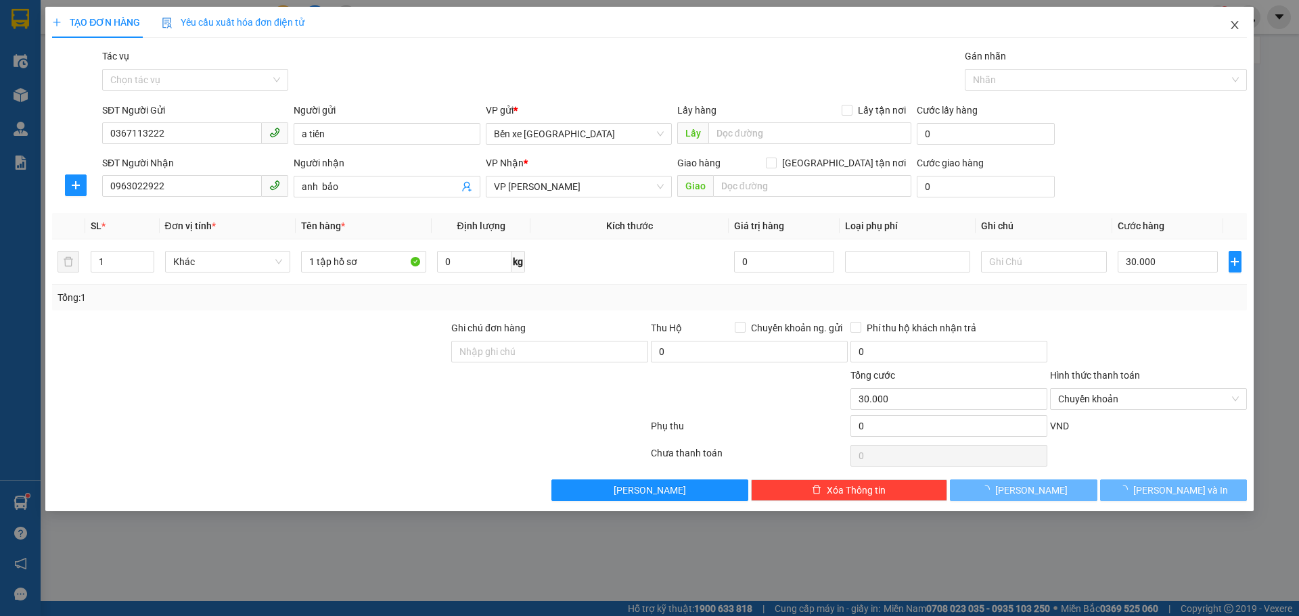
click at [1233, 26] on icon "close" at bounding box center [1234, 25] width 11 height 11
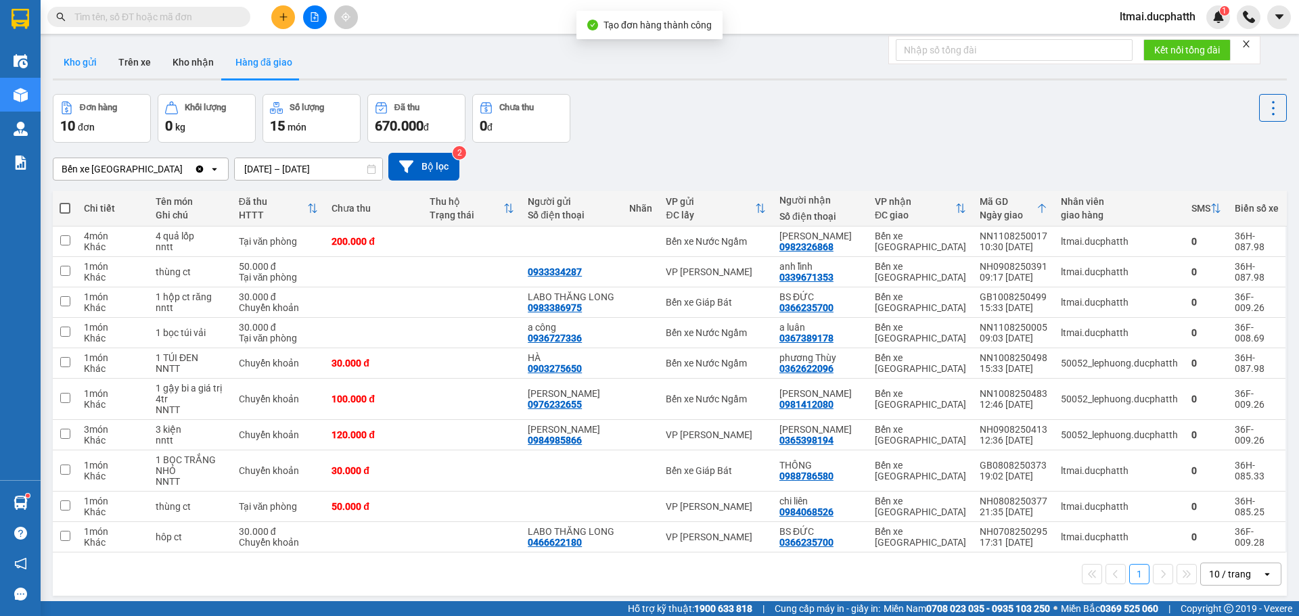
drag, startPoint x: 79, startPoint y: 53, endPoint x: 89, endPoint y: 60, distance: 12.2
click at [78, 53] on button "Kho gửi" at bounding box center [80, 62] width 55 height 32
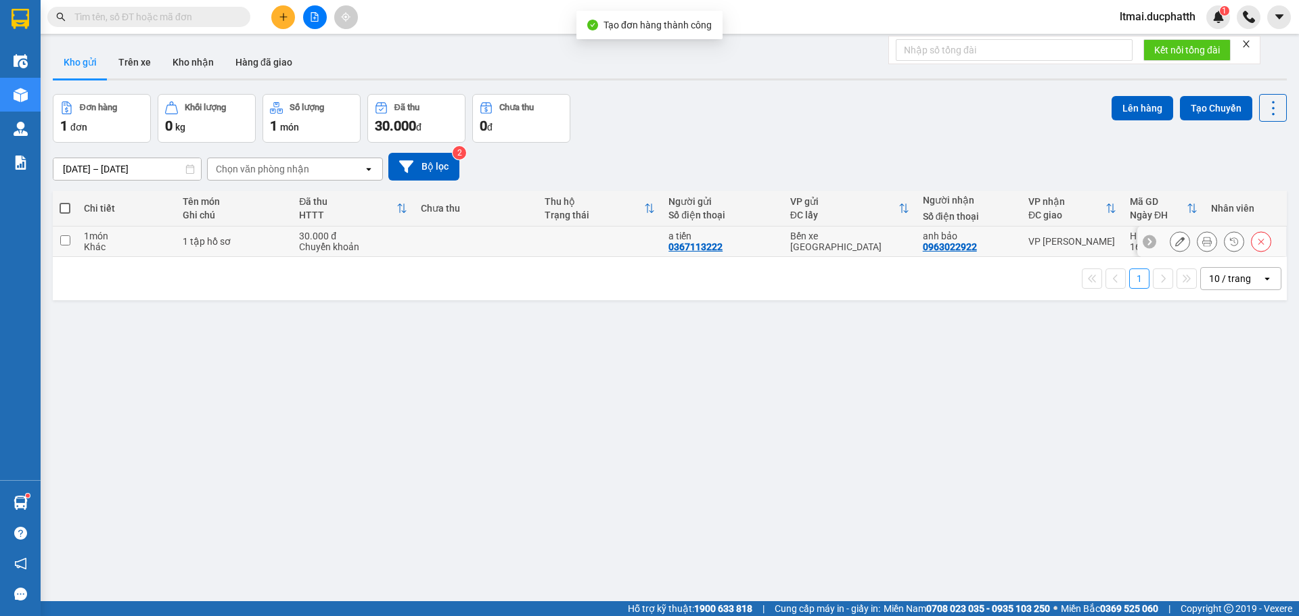
click at [133, 241] on div "Khác" at bounding box center [126, 246] width 85 height 11
checkbox input "true"
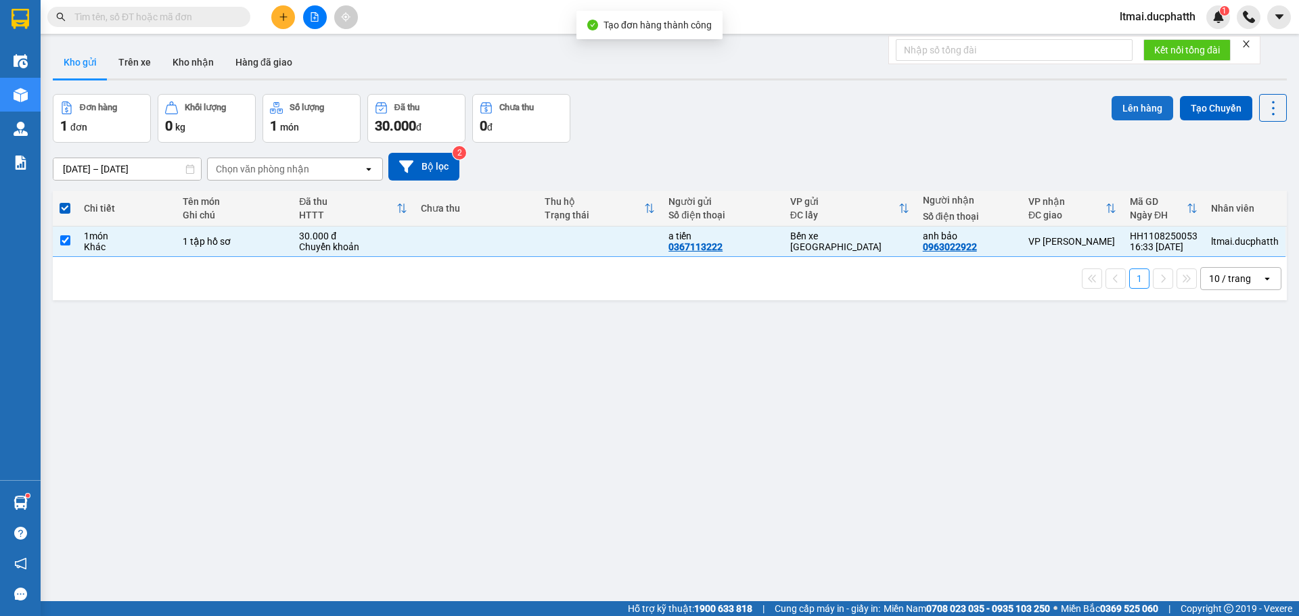
click at [1127, 97] on button "Lên hàng" at bounding box center [1142, 108] width 62 height 24
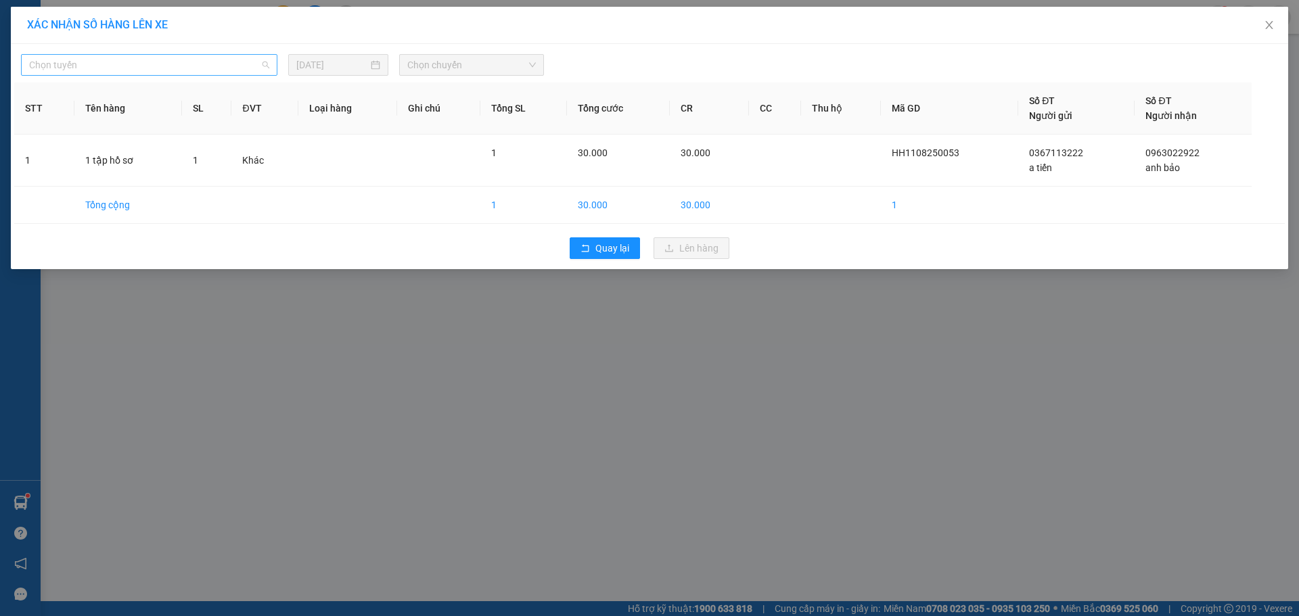
click at [138, 70] on span "Chọn tuyến" at bounding box center [149, 65] width 240 height 20
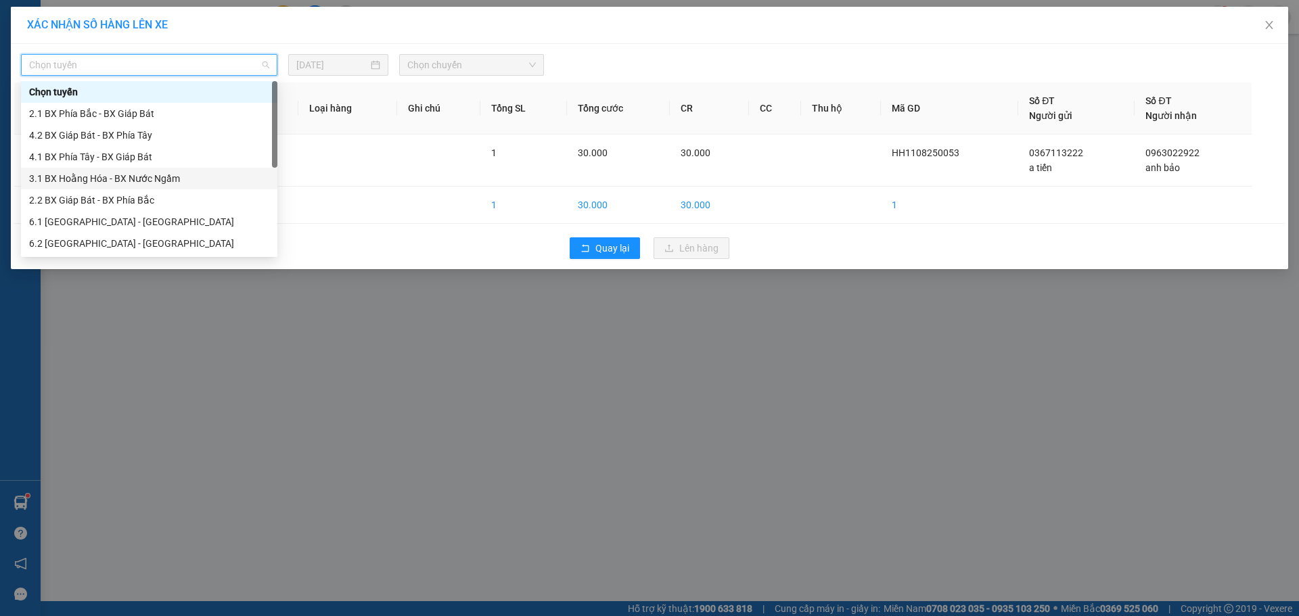
click at [71, 177] on div "3.1 BX Hoằng Hóa - BX Nước Ngầm" at bounding box center [149, 178] width 240 height 15
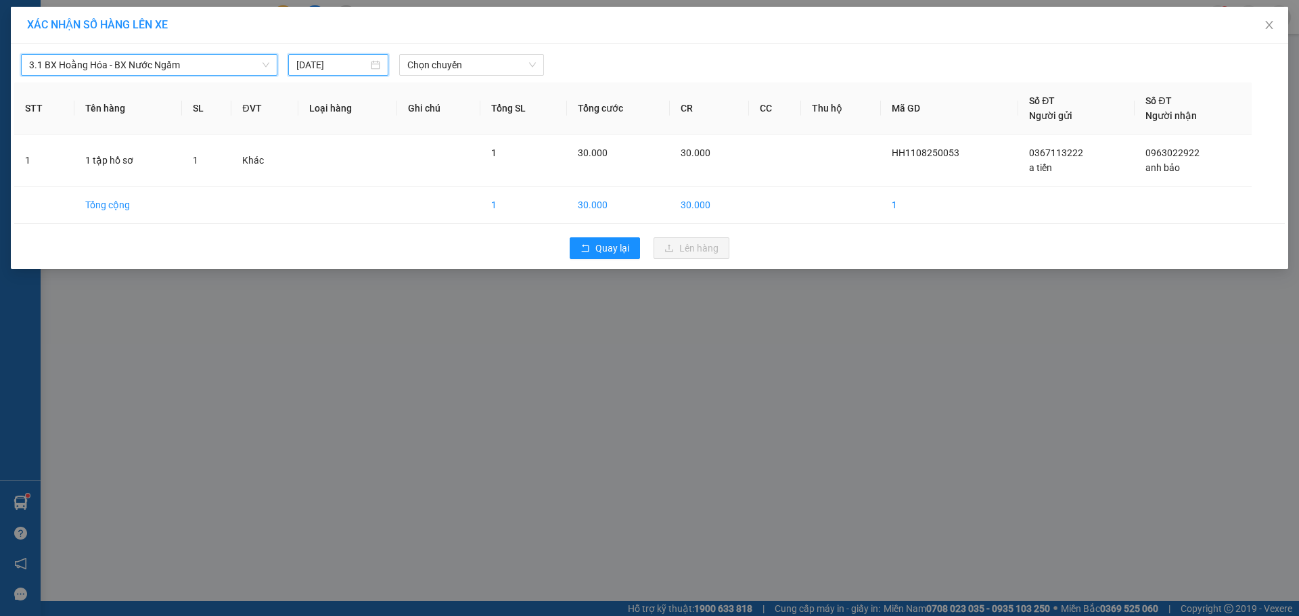
click at [338, 64] on input "[DATE]" at bounding box center [332, 64] width 72 height 15
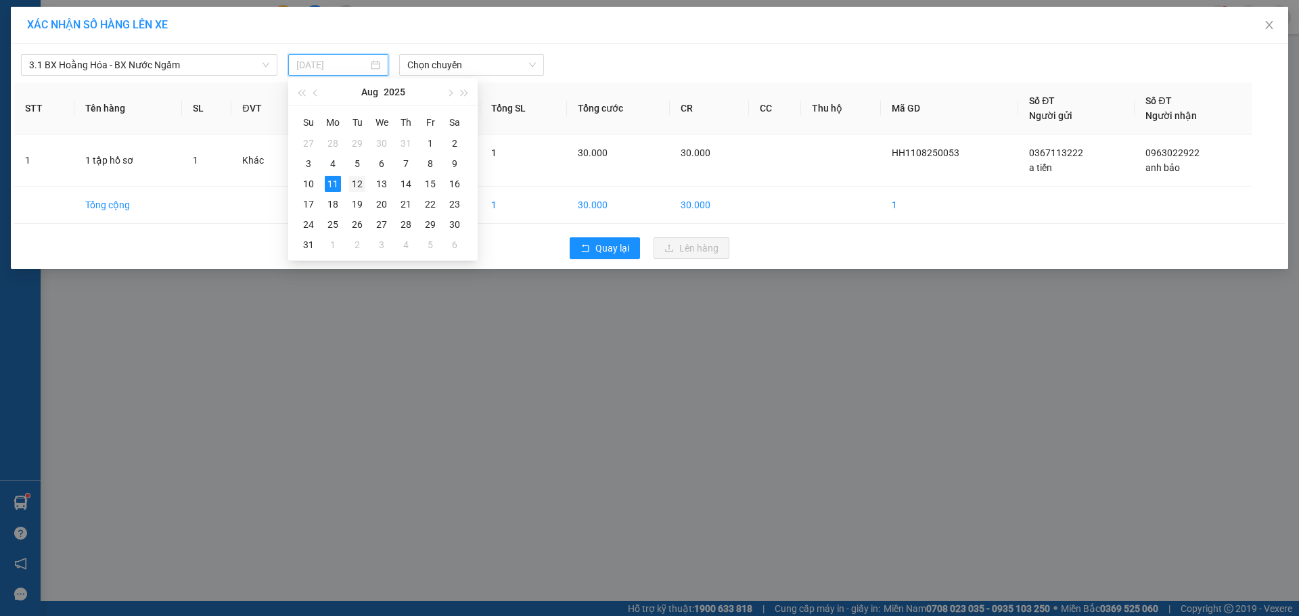
click at [356, 181] on div "12" at bounding box center [357, 184] width 16 height 16
type input "[DATE]"
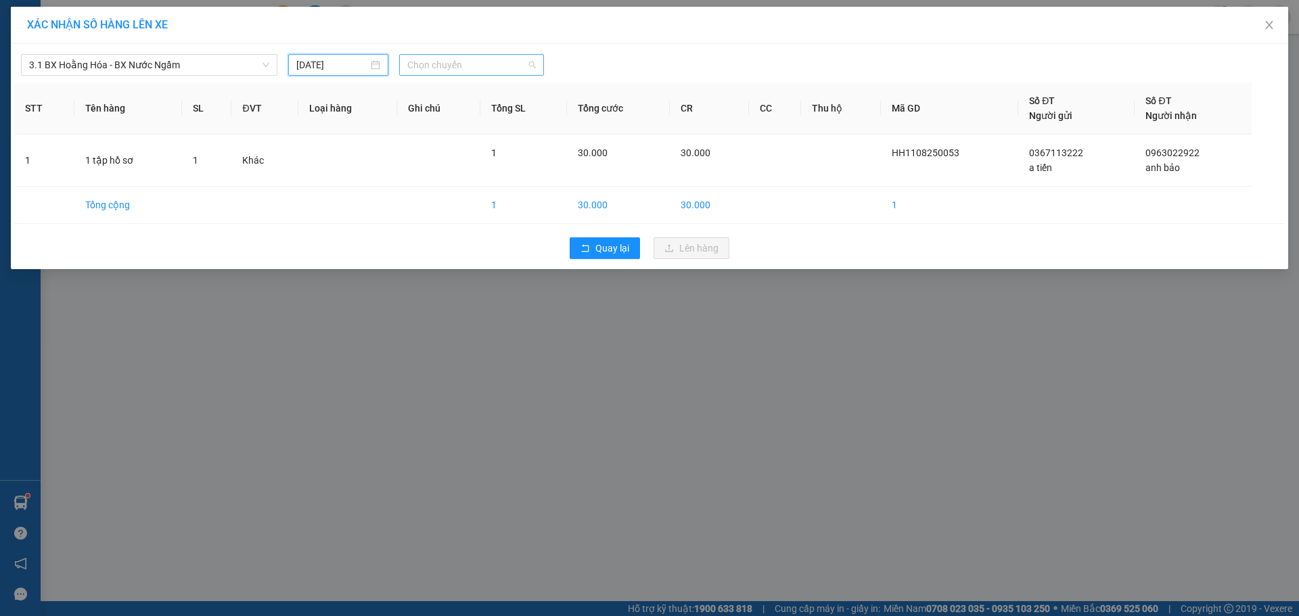
click at [421, 62] on span "Chọn chuyến" at bounding box center [471, 65] width 129 height 20
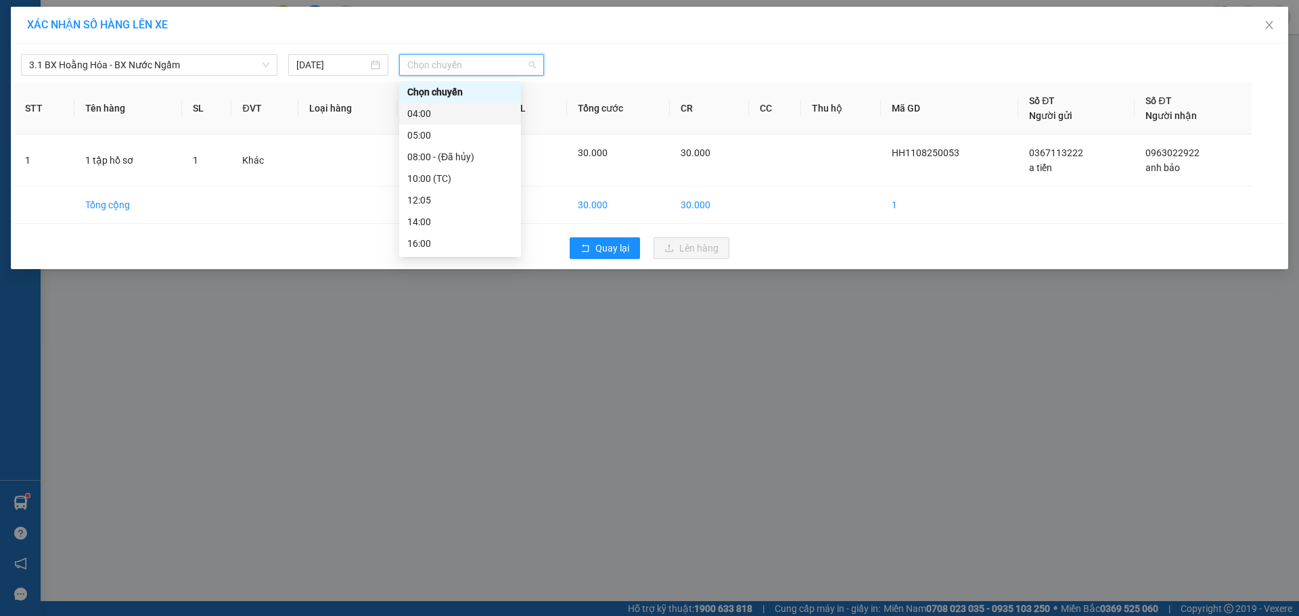
click at [423, 112] on div "04:00" at bounding box center [460, 113] width 106 height 15
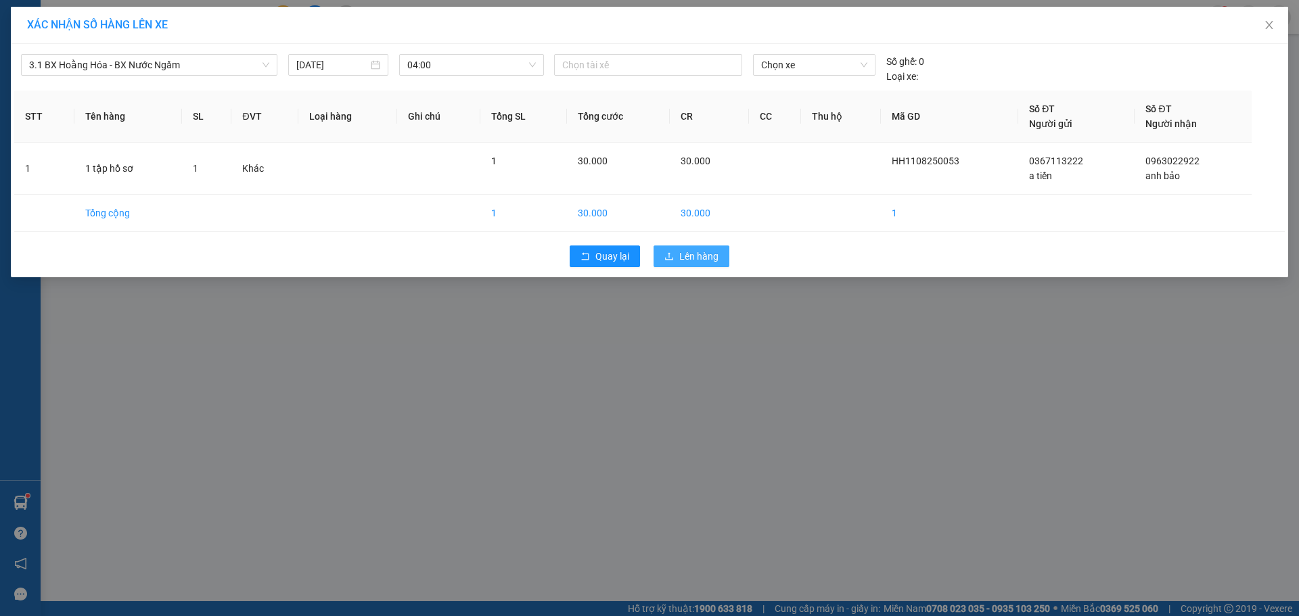
click at [669, 255] on icon "upload" at bounding box center [668, 256] width 9 height 9
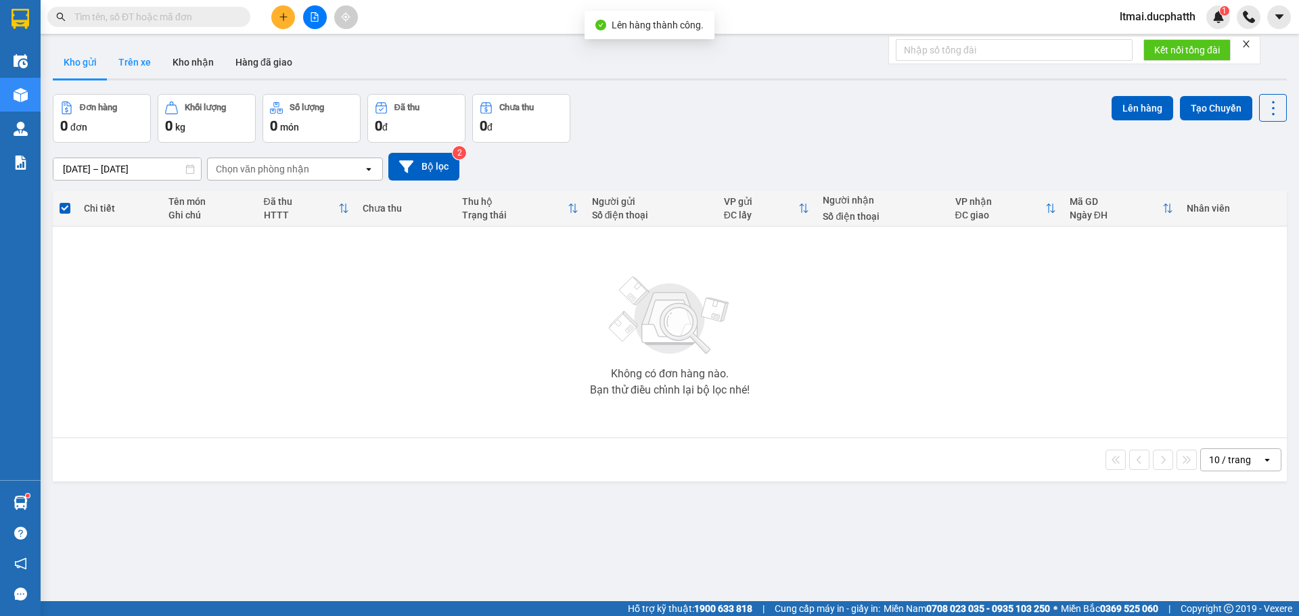
click at [137, 60] on button "Trên xe" at bounding box center [135, 62] width 54 height 32
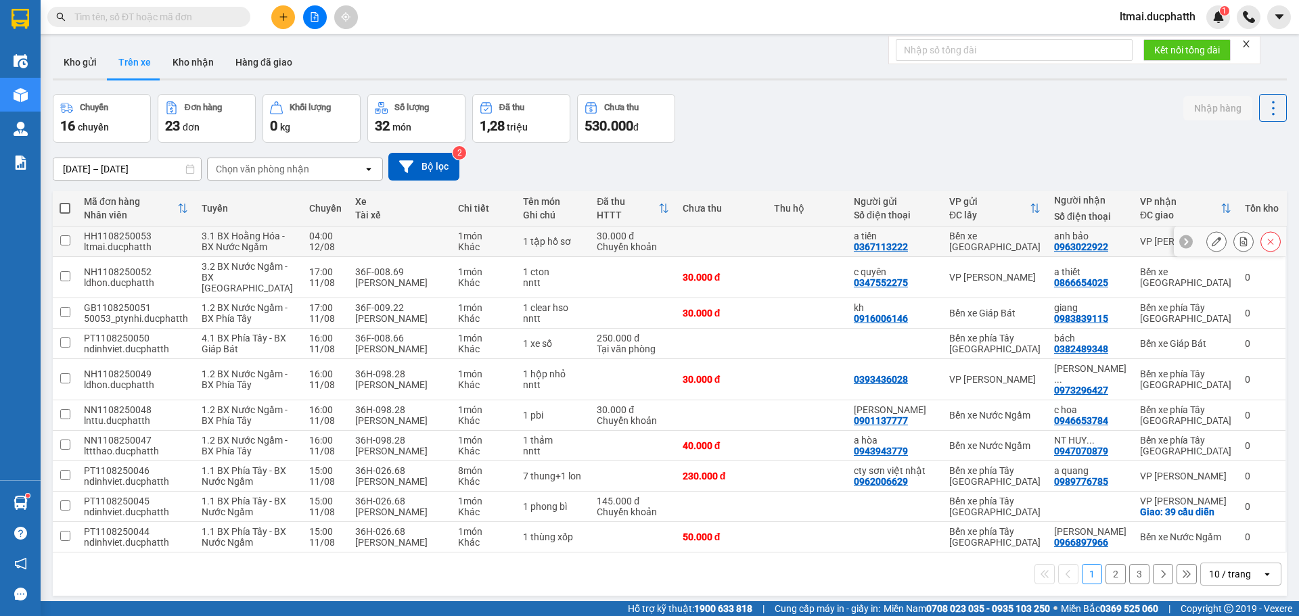
click at [1240, 246] on icon at bounding box center [1243, 241] width 7 height 9
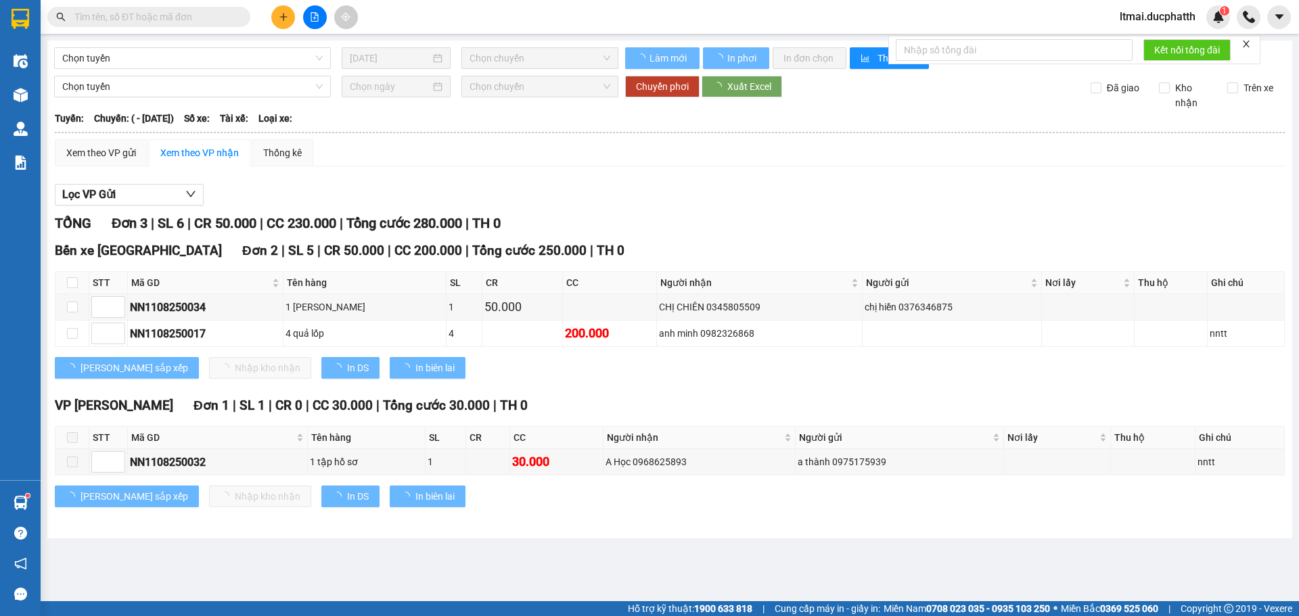
type input "[DATE]"
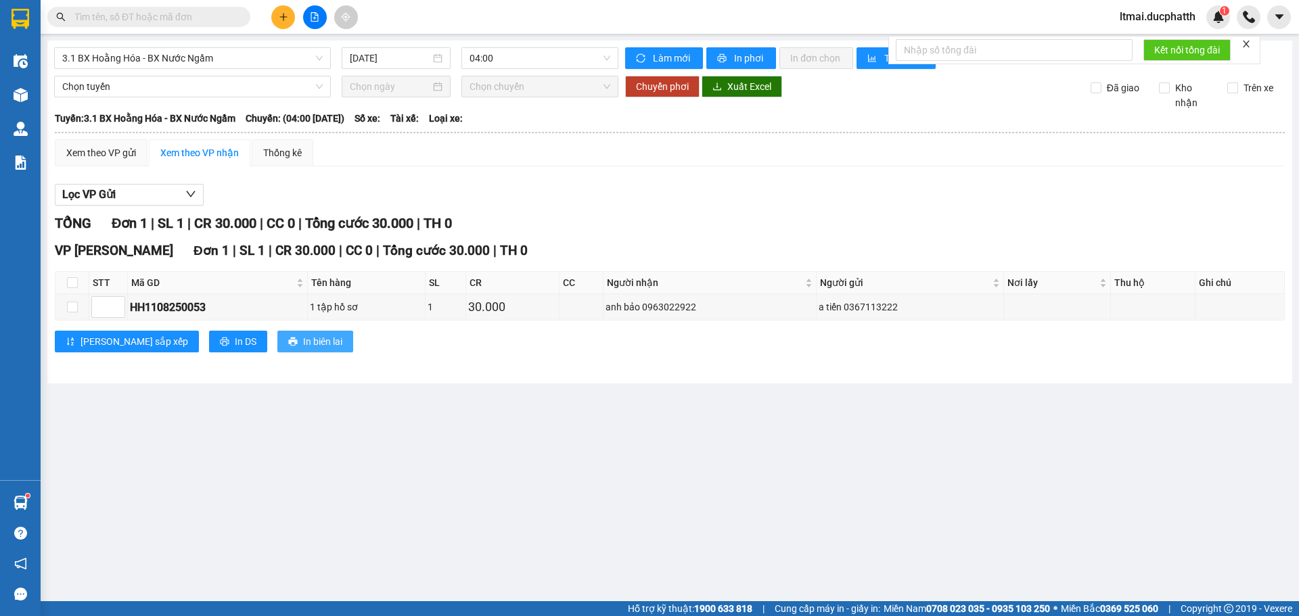
click at [303, 335] on span "In biên lai" at bounding box center [322, 341] width 39 height 15
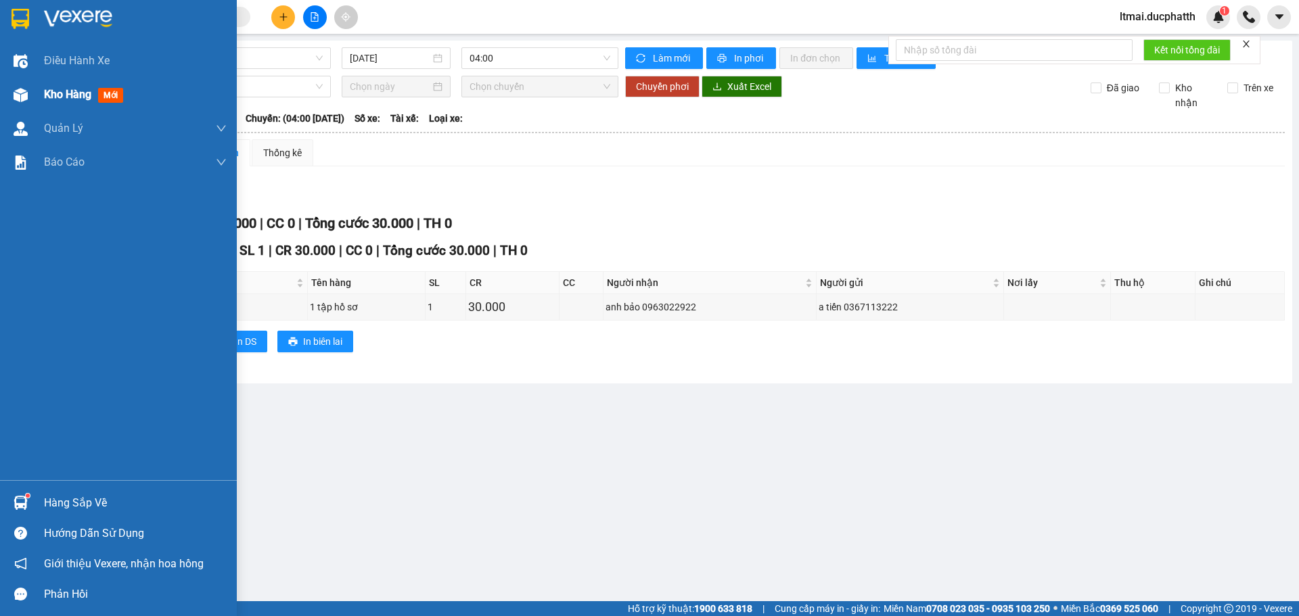
click at [17, 101] on img at bounding box center [21, 95] width 14 height 14
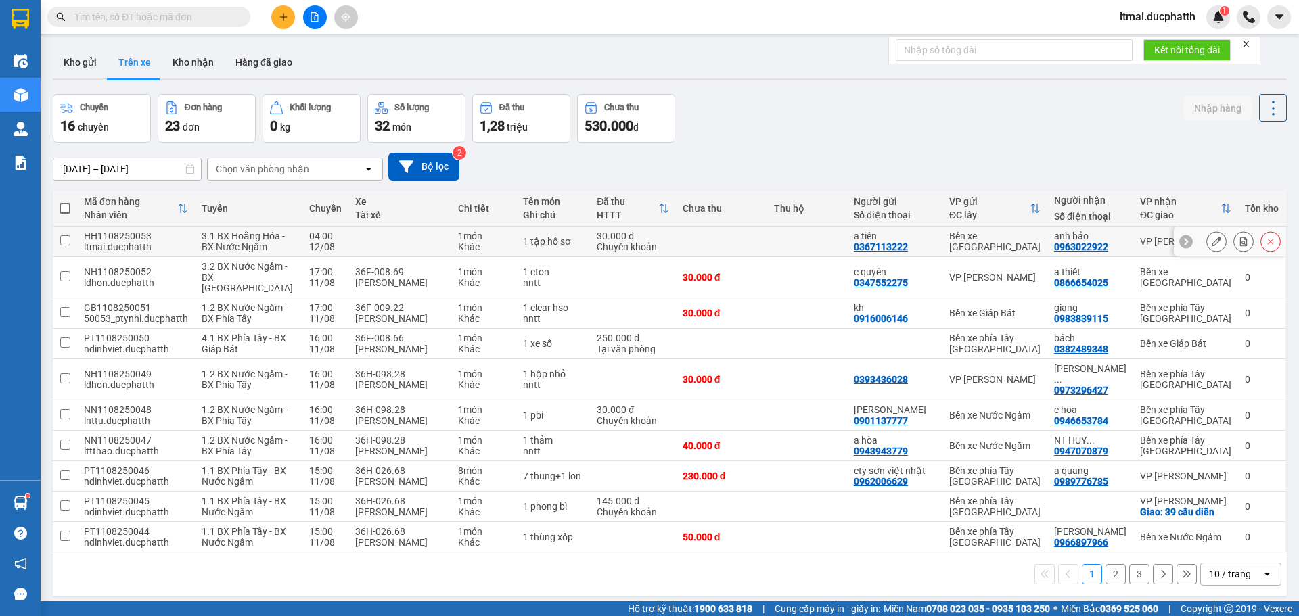
click at [1234, 249] on button at bounding box center [1243, 242] width 19 height 24
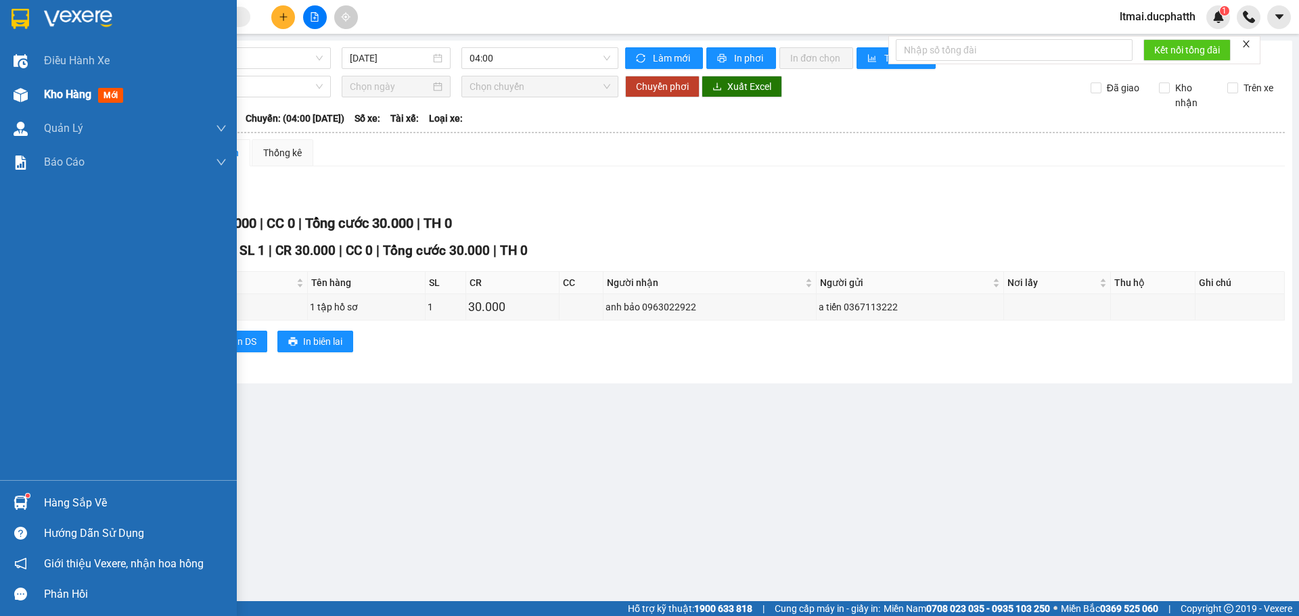
drag, startPoint x: 39, startPoint y: 100, endPoint x: 57, endPoint y: 101, distance: 18.3
click at [37, 101] on div "Kho hàng mới" at bounding box center [118, 95] width 237 height 34
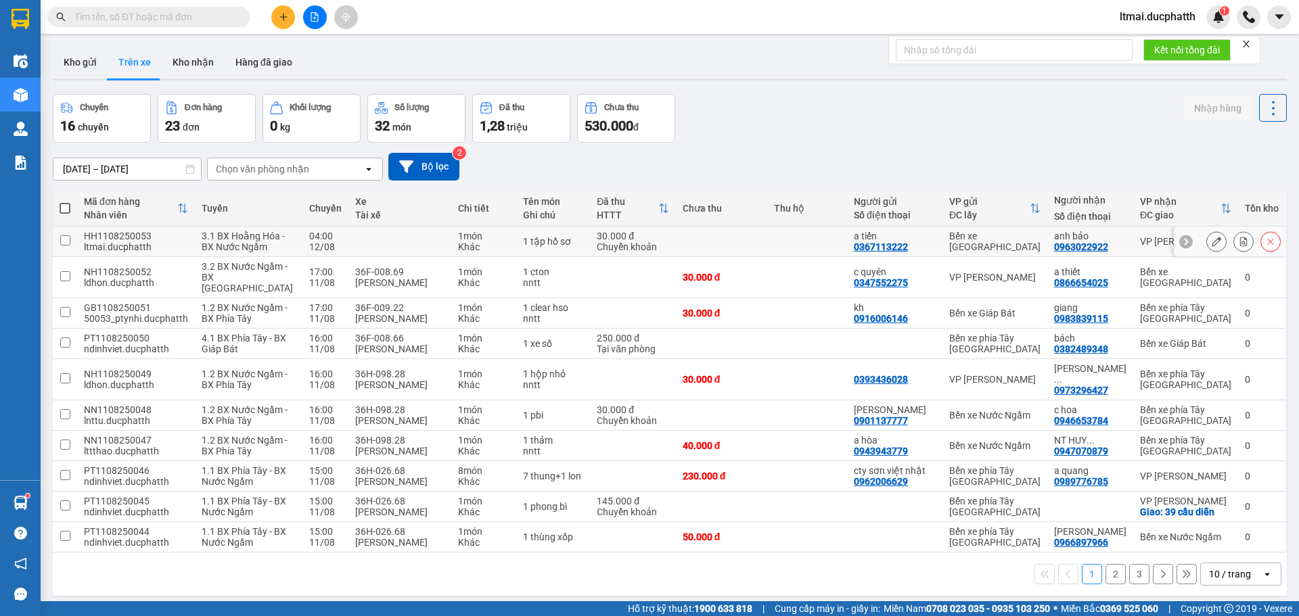
click at [1207, 247] on button at bounding box center [1216, 242] width 19 height 24
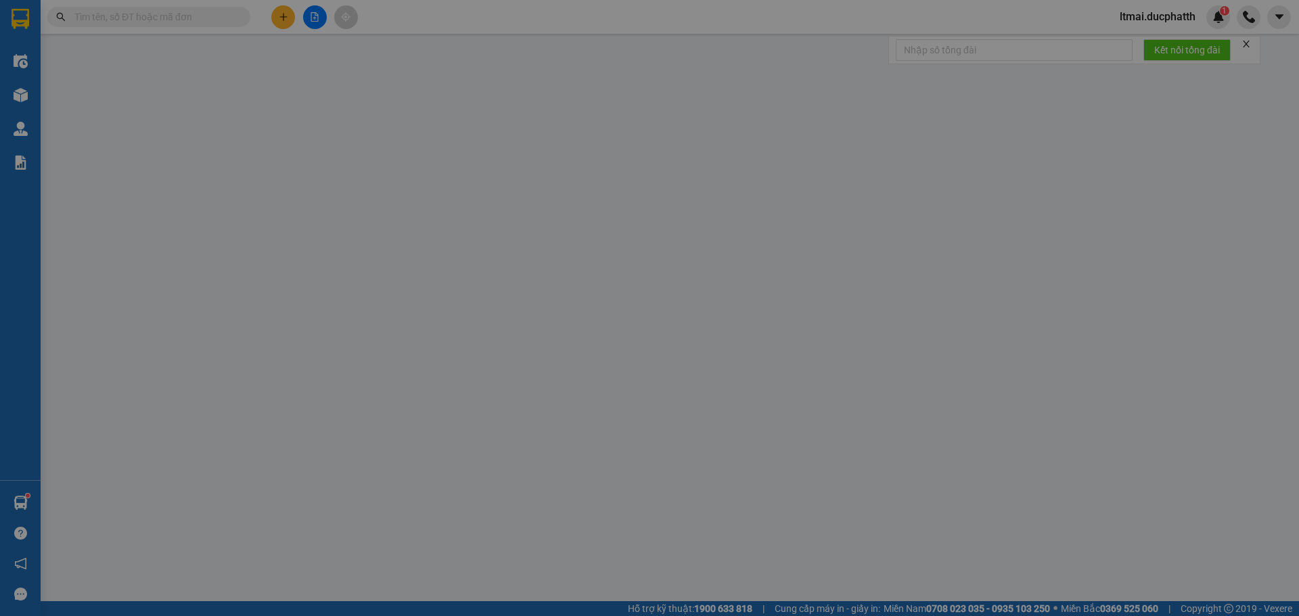
type input "0367113222"
type input "a tiến"
type input "0963022922"
type input "anh bảo"
type input "30.000"
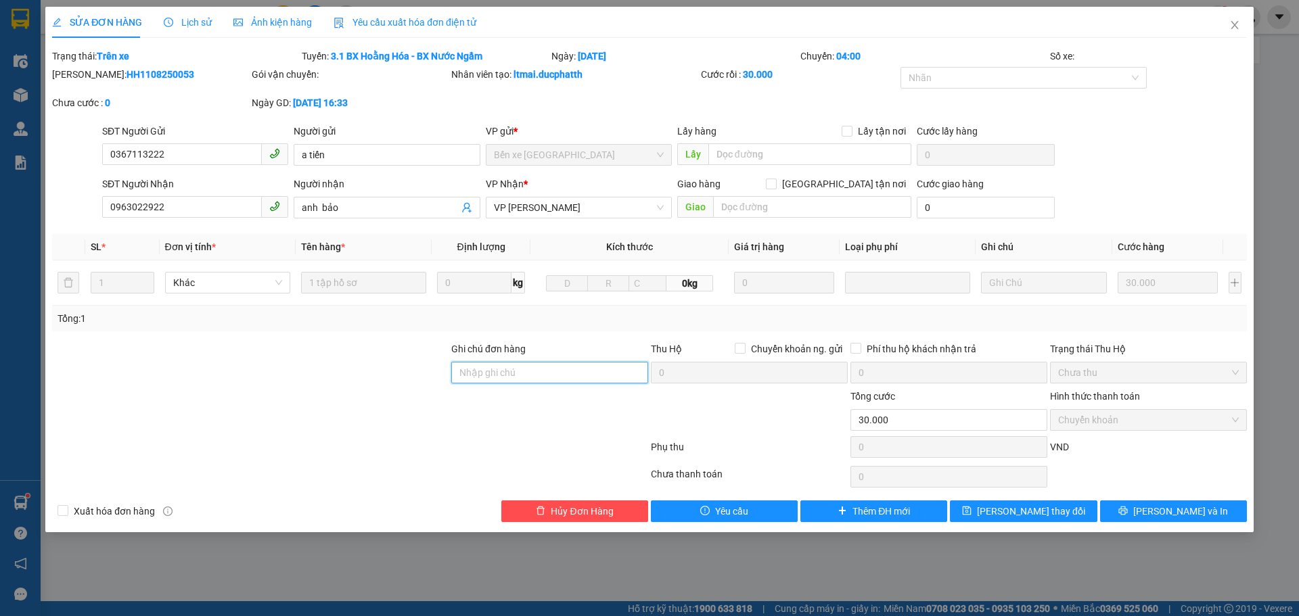
click at [553, 371] on input "Ghi chú đơn hàng" at bounding box center [549, 373] width 197 height 22
type input "ck 16h33[DATE] [PERSON_NAME] tien vtb"
click at [1004, 507] on span "[PERSON_NAME] thay đổi" at bounding box center [1031, 511] width 108 height 15
